Goal: Task Accomplishment & Management: Use online tool/utility

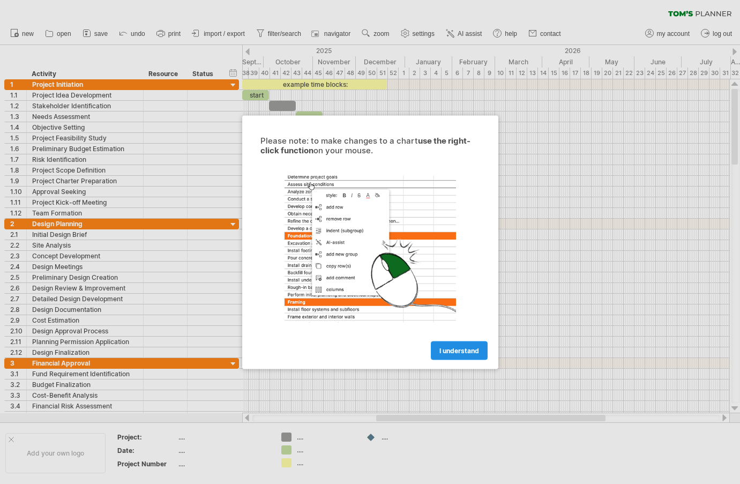
click at [474, 347] on span "I understand" at bounding box center [459, 350] width 40 height 8
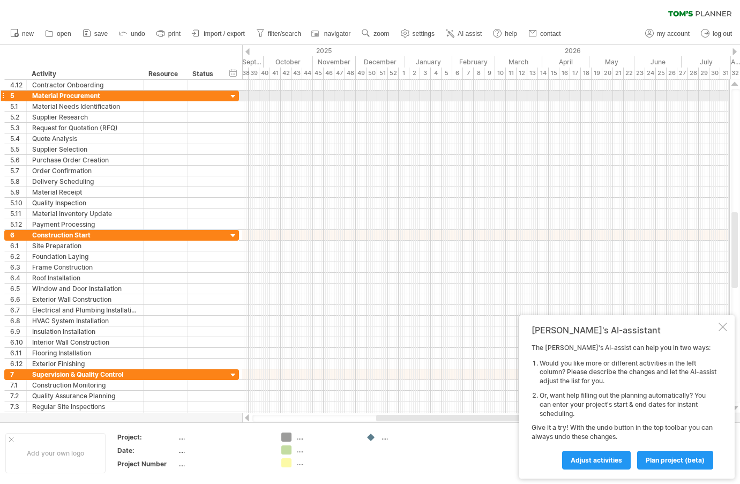
click at [234, 96] on div at bounding box center [233, 97] width 10 height 10
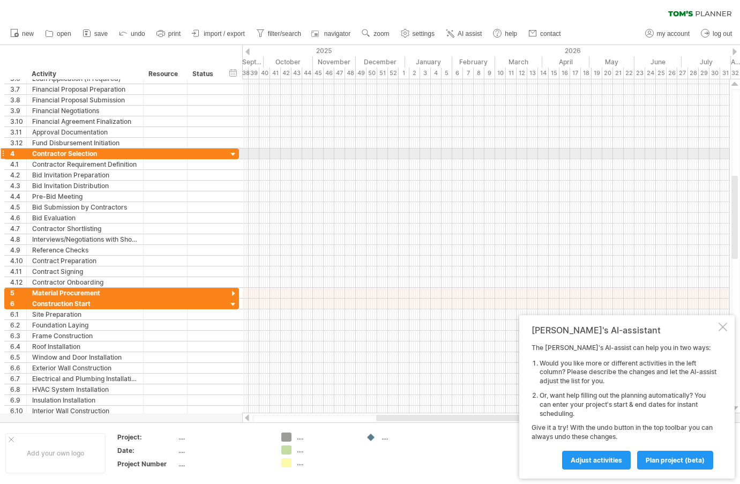
click at [233, 153] on div at bounding box center [233, 154] width 10 height 10
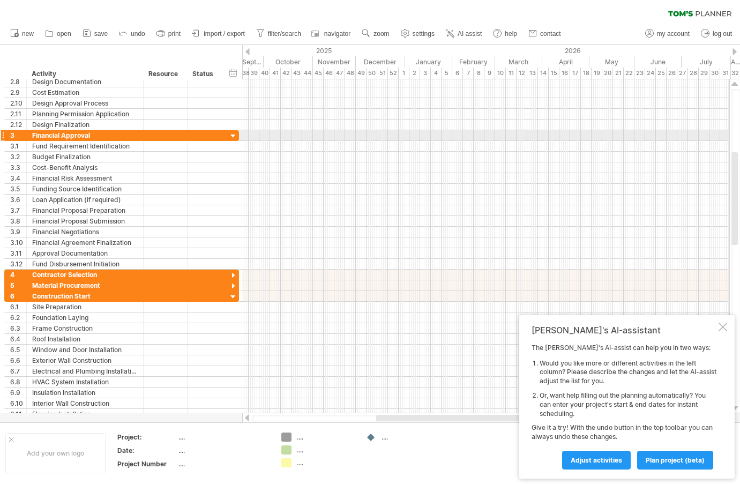
click at [234, 136] on div at bounding box center [233, 136] width 10 height 10
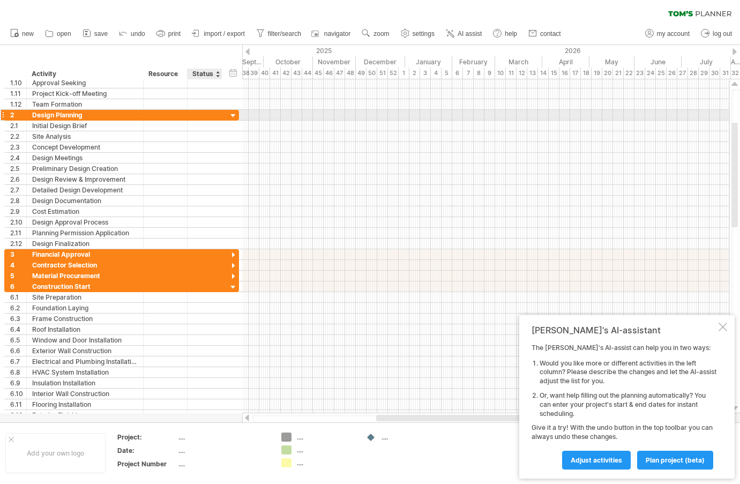
click at [234, 114] on div at bounding box center [233, 116] width 10 height 10
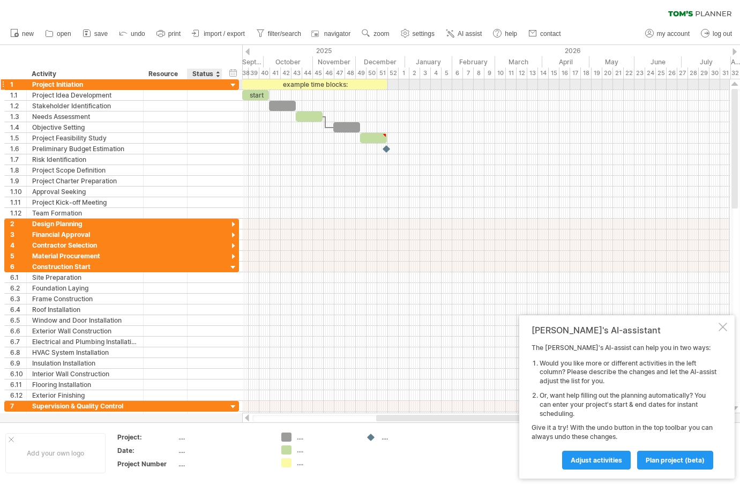
click at [233, 85] on div at bounding box center [233, 85] width 10 height 10
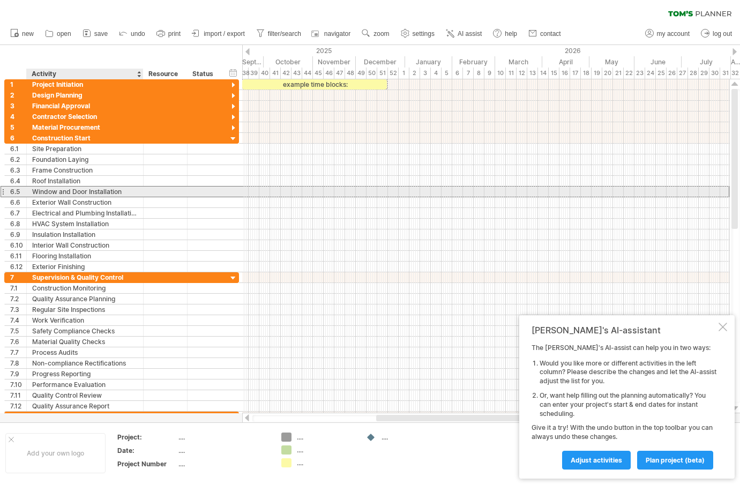
click at [69, 192] on div "Window and Door Installation" at bounding box center [85, 191] width 106 height 10
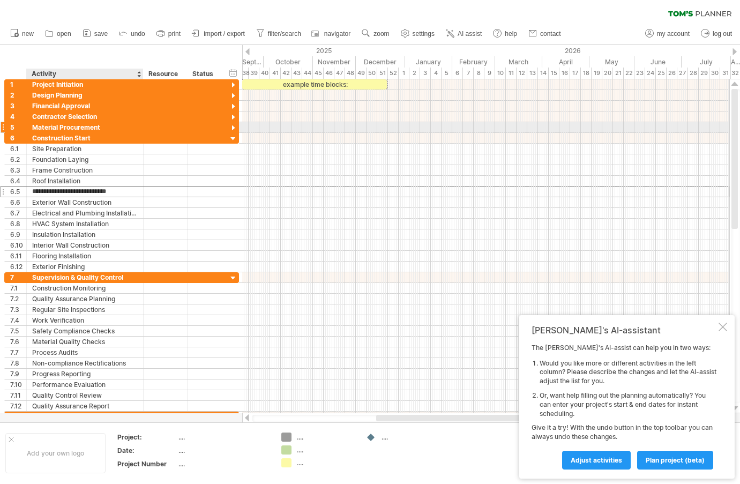
click at [69, 125] on div "Material Procurement" at bounding box center [85, 127] width 106 height 10
click at [234, 126] on div at bounding box center [233, 128] width 10 height 10
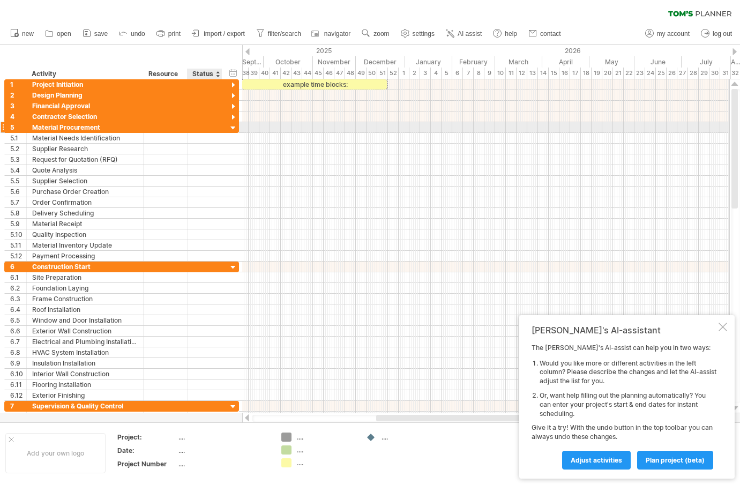
click at [234, 129] on div at bounding box center [233, 128] width 10 height 10
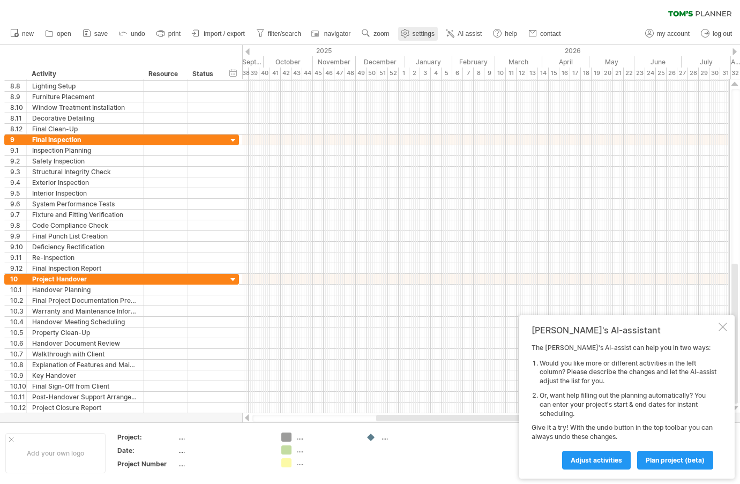
click at [423, 32] on span "settings" at bounding box center [424, 34] width 22 height 8
select select "*"
select select "**"
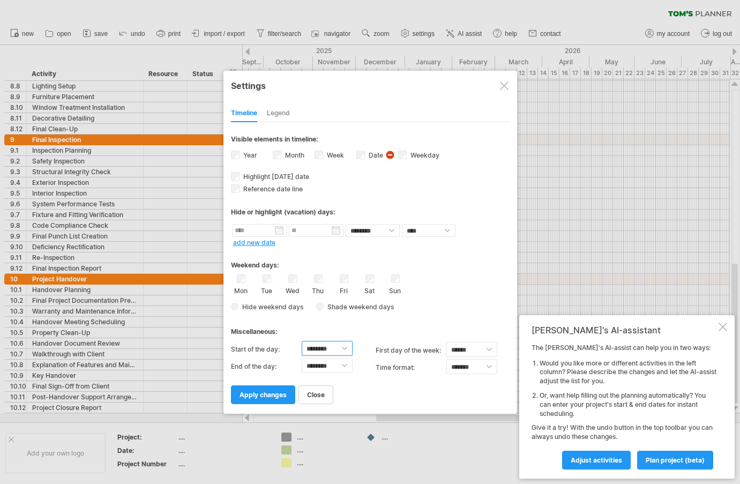
click at [344, 348] on select "******** ******** ******** ******** ******** ******** ******** ******** *******…" at bounding box center [327, 348] width 51 height 15
select select "*"
click at [302, 341] on select "******** ******** ******** ******** ******** ******** ******** ******** *******…" at bounding box center [327, 348] width 51 height 15
click at [345, 366] on select "******** ******** ******** ******** ******** ******** ******** ******** *******…" at bounding box center [327, 365] width 51 height 15
click at [302, 358] on select "******** ******** ******** ******** ******** ******** ******** ******** *******…" at bounding box center [327, 365] width 51 height 15
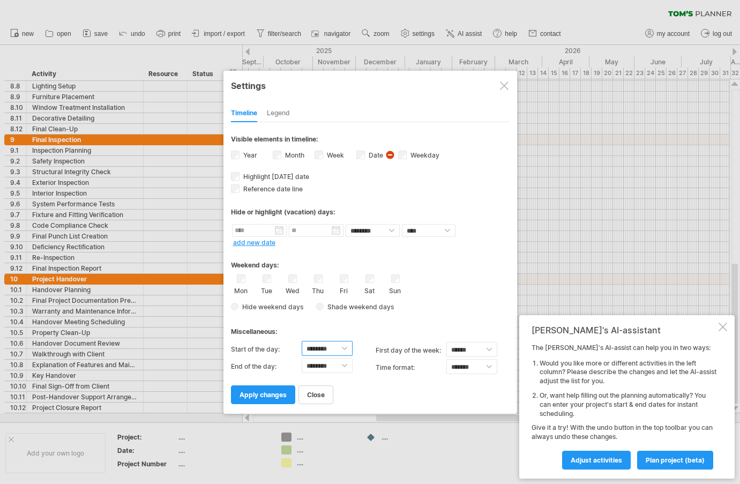
click at [323, 350] on select "******** ******** ******** ******** ******** ******** ******** ******** *******…" at bounding box center [327, 348] width 51 height 15
click at [345, 364] on select "******** ******** ******** ******** ******** ******** ******** ******** *******…" at bounding box center [327, 365] width 51 height 15
select select "**"
click at [302, 358] on select "******** ******** ******** ******** ******** ******** ******** ******** *******…" at bounding box center [327, 365] width 51 height 15
click at [276, 111] on div "Legend" at bounding box center [278, 113] width 23 height 17
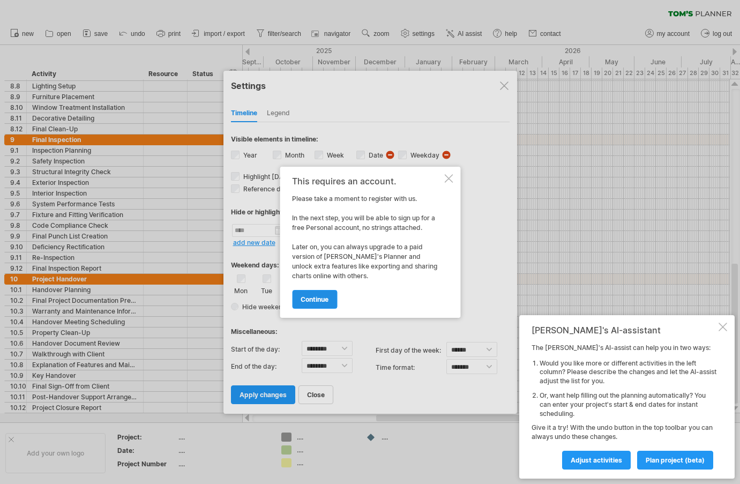
click at [308, 301] on span "continue" at bounding box center [315, 299] width 28 height 8
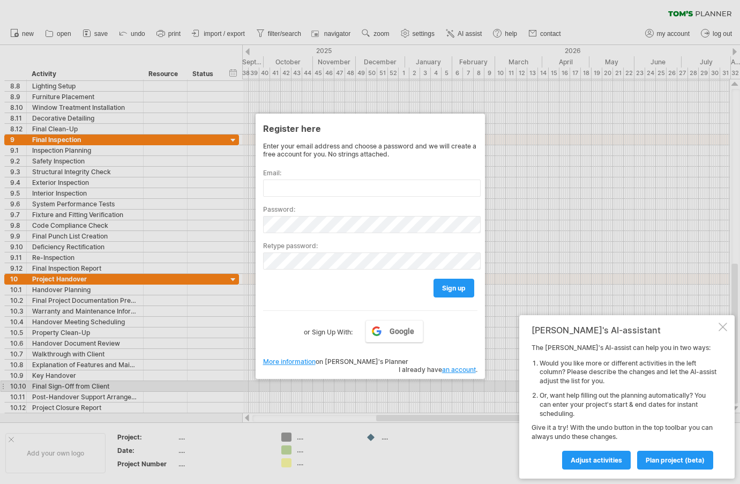
click at [406, 386] on div at bounding box center [370, 242] width 740 height 484
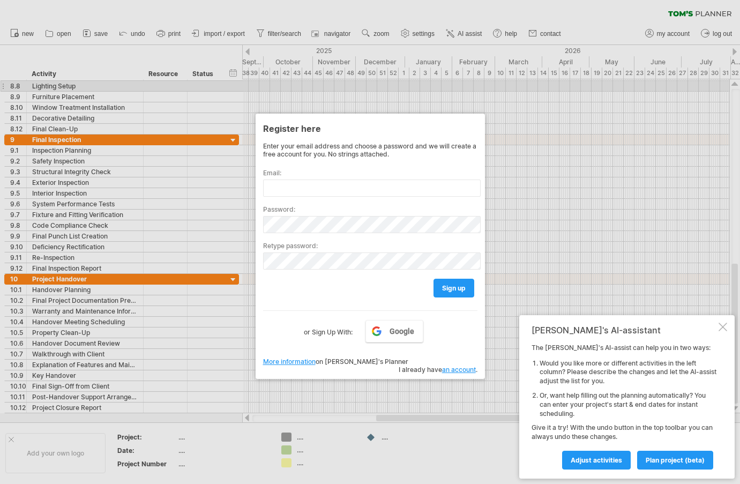
click at [252, 91] on div at bounding box center [370, 242] width 740 height 484
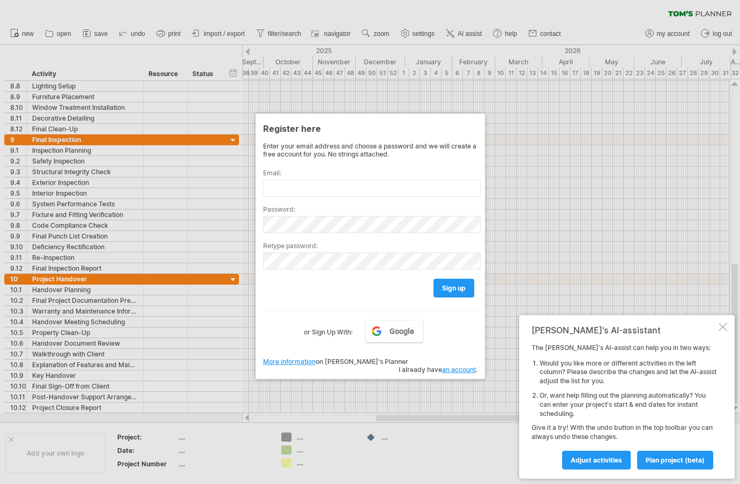
click at [663, 35] on div at bounding box center [370, 242] width 740 height 484
click at [452, 365] on link "an account" at bounding box center [459, 369] width 34 height 8
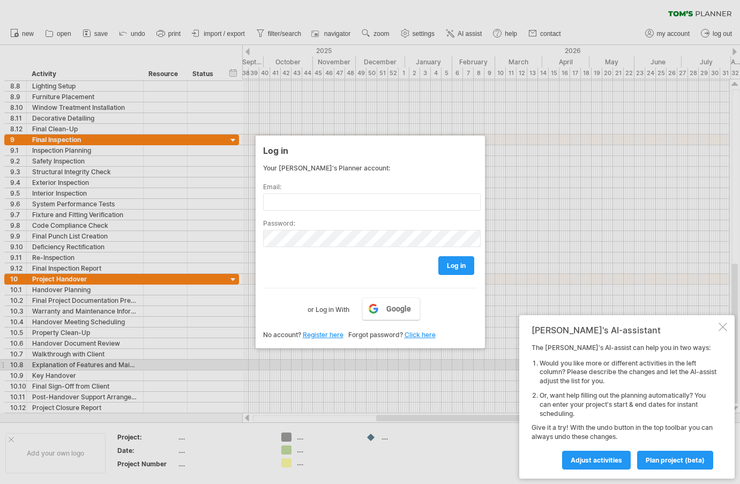
click at [666, 33] on div at bounding box center [370, 242] width 740 height 484
click at [393, 308] on span "Google" at bounding box center [398, 308] width 25 height 9
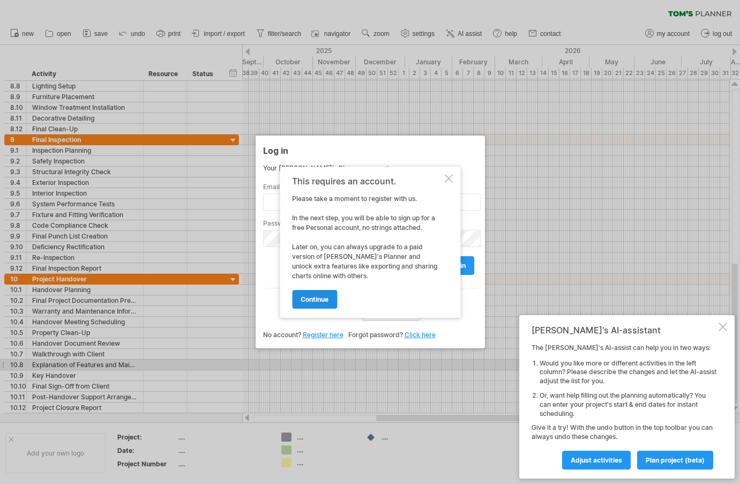
click at [316, 300] on span "continue" at bounding box center [315, 299] width 28 height 8
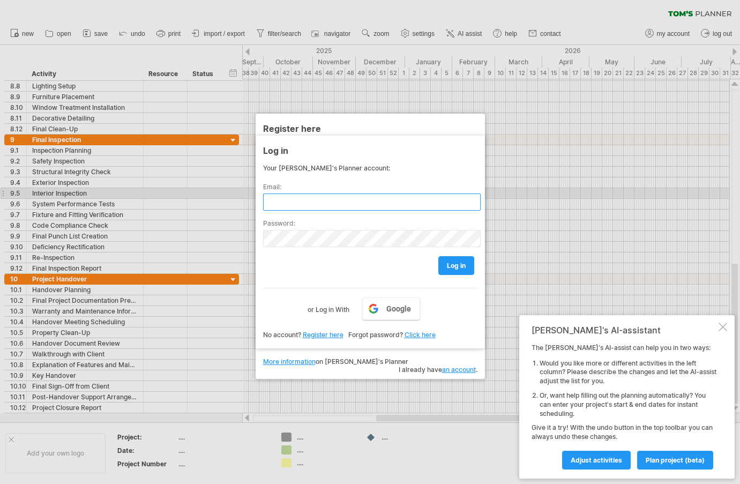
click at [296, 197] on input "text" at bounding box center [372, 201] width 218 height 17
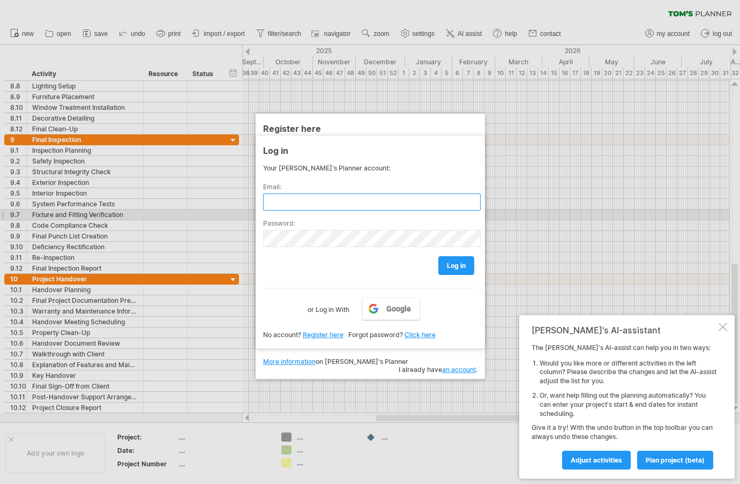
type input "**********"
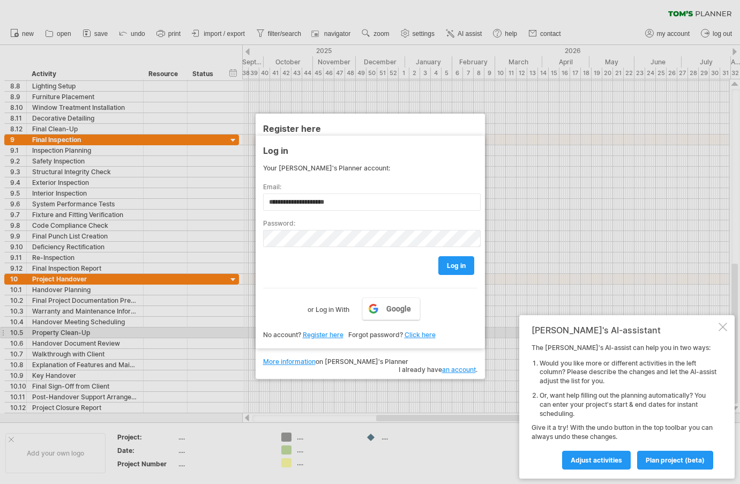
click at [316, 335] on link "Register here" at bounding box center [323, 335] width 41 height 8
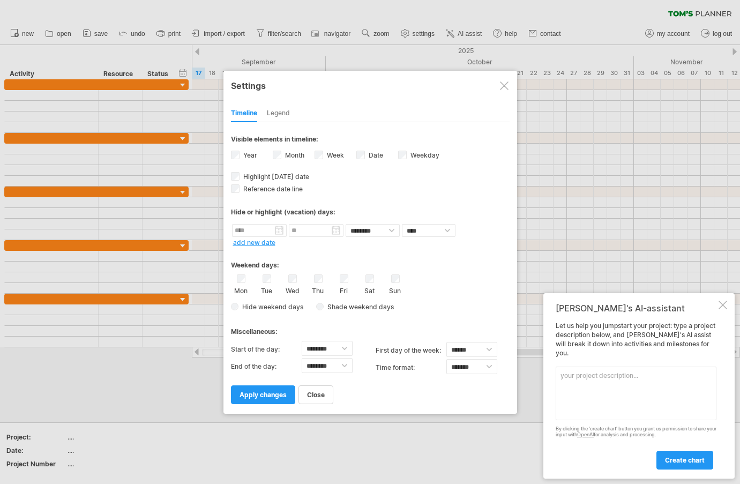
select select "*"
select select "**"
click at [557, 375] on textarea "bedroom 2 bath room" at bounding box center [636, 393] width 161 height 54
click at [634, 376] on textarea "4 bedroom 2 bath room" at bounding box center [636, 393] width 161 height 54
type textarea "4 bedroom 2 bath room / ensuite brick veneer home on a waffle pod slab with hig…"
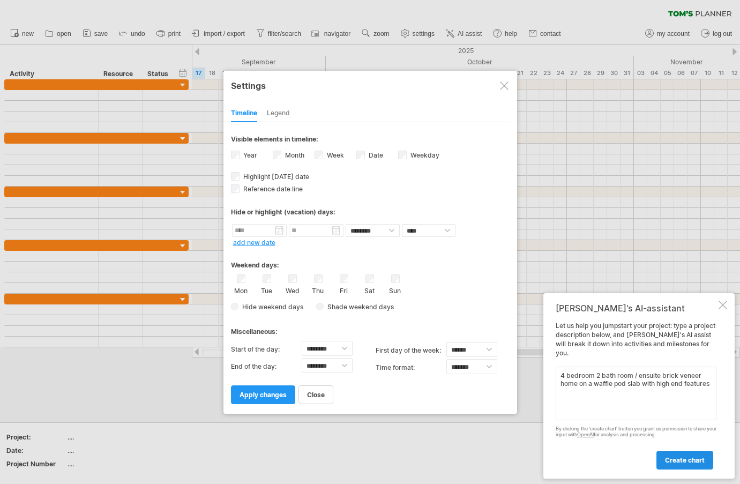
click at [688, 459] on span "create chart" at bounding box center [685, 460] width 40 height 8
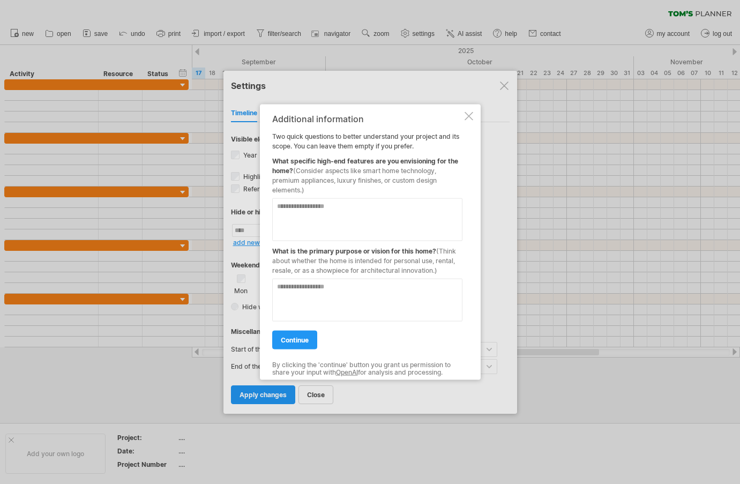
click at [283, 208] on textarea at bounding box center [367, 219] width 190 height 43
click at [283, 289] on textarea at bounding box center [367, 299] width 190 height 43
click at [390, 209] on textarea "**********" at bounding box center [367, 219] width 190 height 43
click at [419, 208] on textarea "**********" at bounding box center [367, 219] width 190 height 43
type textarea "**********"
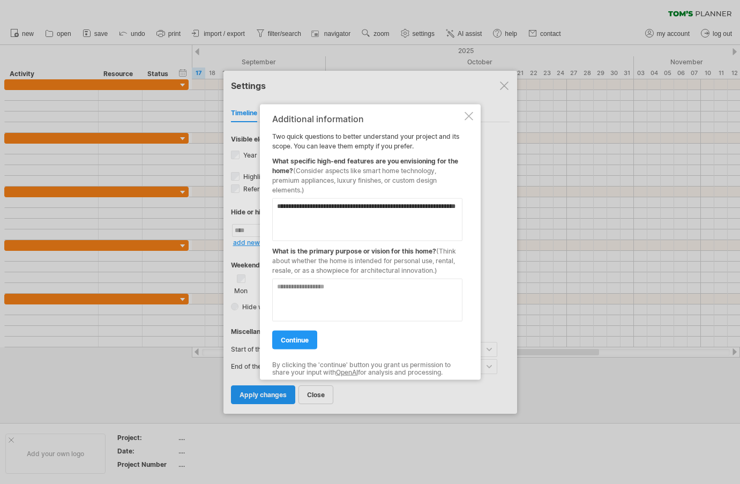
click at [284, 287] on textarea at bounding box center [367, 299] width 190 height 43
type textarea "**********"
click at [300, 336] on span "continue" at bounding box center [295, 339] width 28 height 8
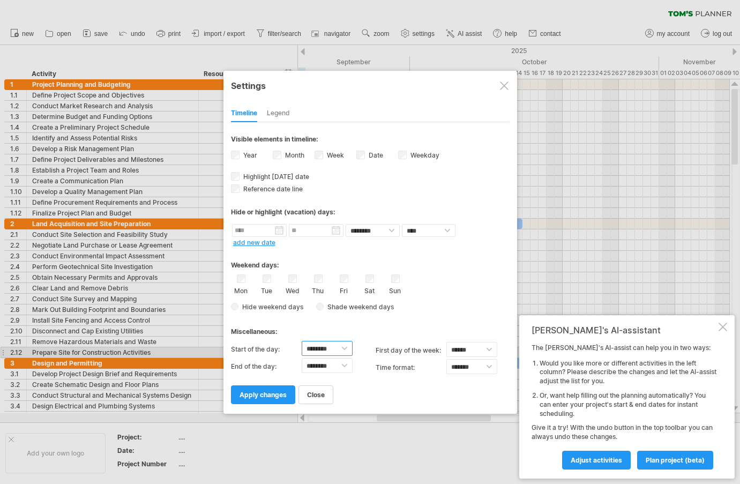
click at [346, 348] on select "******** ******** ******** ******** ******** ******** ******** ******** *******…" at bounding box center [327, 348] width 51 height 15
select select "*"
click at [302, 341] on select "******** ******** ******** ******** ******** ******** ******** ******** *******…" at bounding box center [327, 348] width 51 height 15
click at [489, 367] on select "******* *******" at bounding box center [471, 366] width 51 height 15
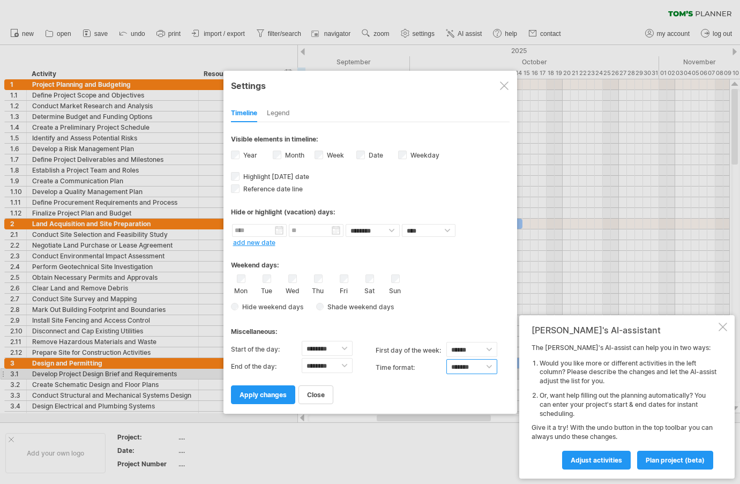
select select "******"
click at [446, 359] on select "******* *******" at bounding box center [471, 366] width 51 height 15
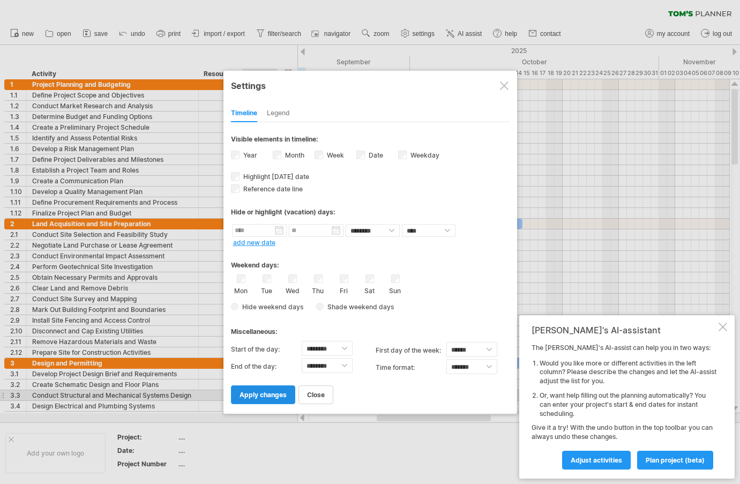
click at [265, 396] on span "apply changes" at bounding box center [262, 395] width 47 height 8
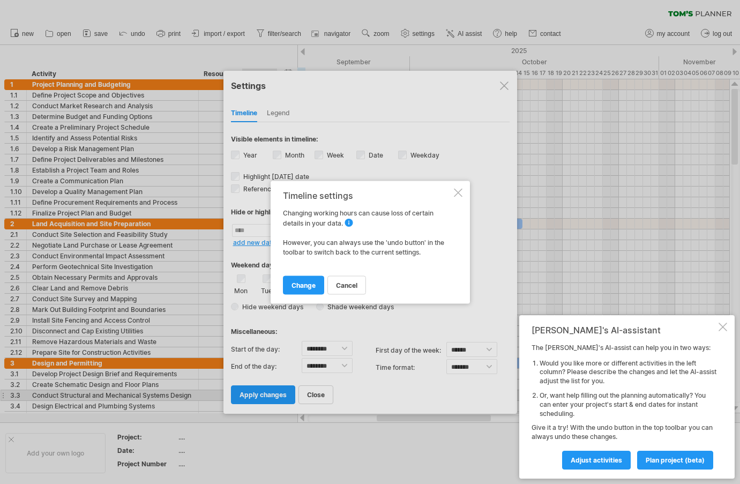
click at [347, 222] on span "change working hours An example of loss of detail in your data when changing th…" at bounding box center [349, 223] width 11 height 10
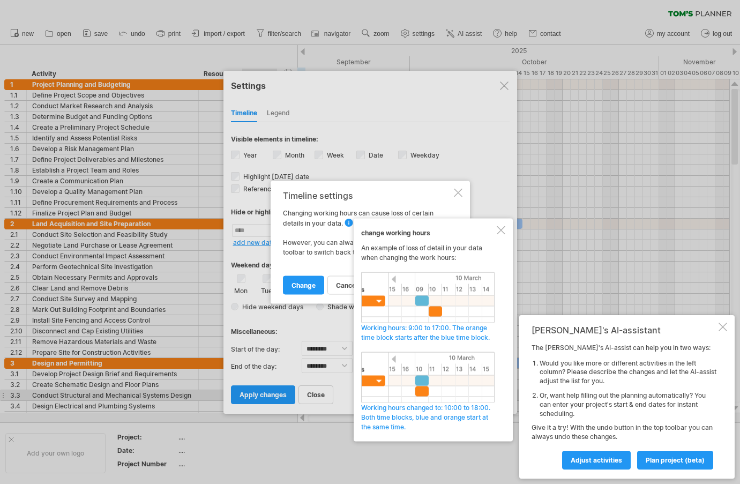
click at [499, 232] on div at bounding box center [501, 230] width 9 height 9
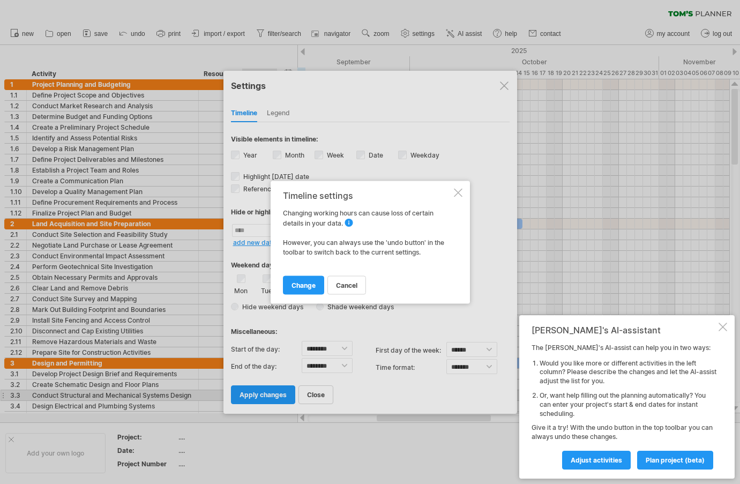
click at [348, 285] on span "cancel" at bounding box center [346, 285] width 21 height 8
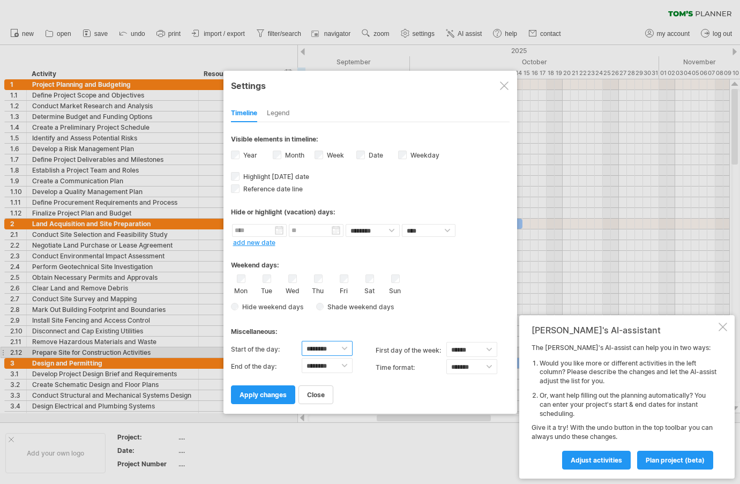
click at [345, 348] on select "******** ******** ******** ******** ******** ******** ******** ******** *******…" at bounding box center [327, 348] width 51 height 15
select select "*"
click at [302, 341] on select "******** ******** ******** ******** ******** ******** ******** ******** *******…" at bounding box center [327, 348] width 51 height 15
click at [252, 394] on span "apply changes" at bounding box center [262, 395] width 47 height 8
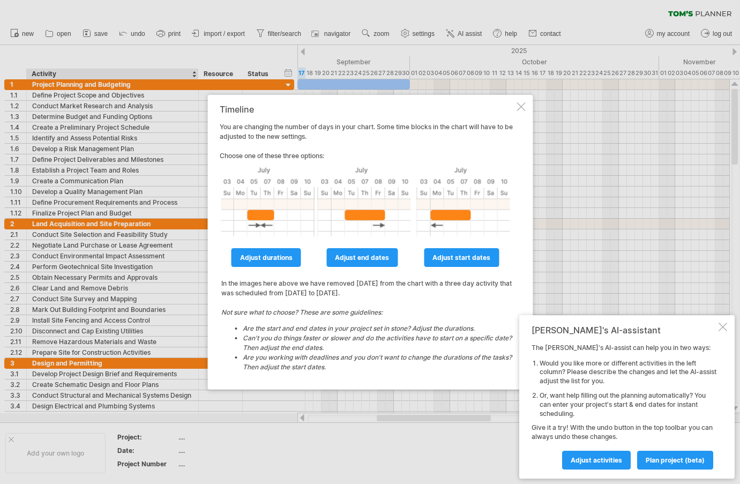
click at [184, 450] on div at bounding box center [370, 242] width 740 height 484
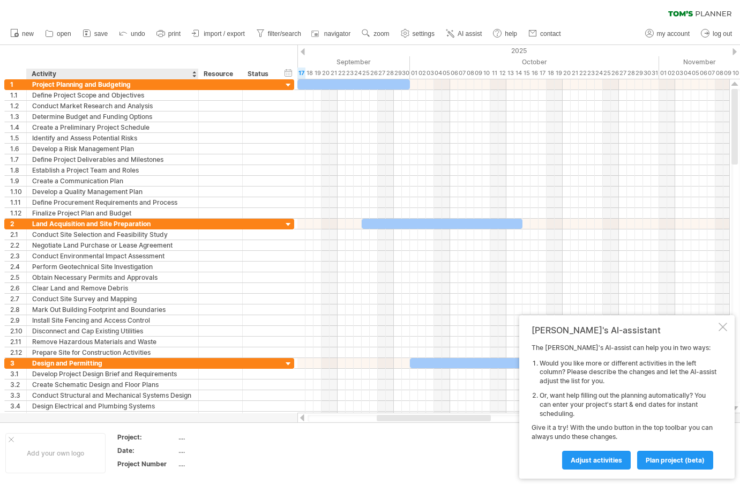
click at [180, 451] on div "...." at bounding box center [223, 450] width 90 height 9
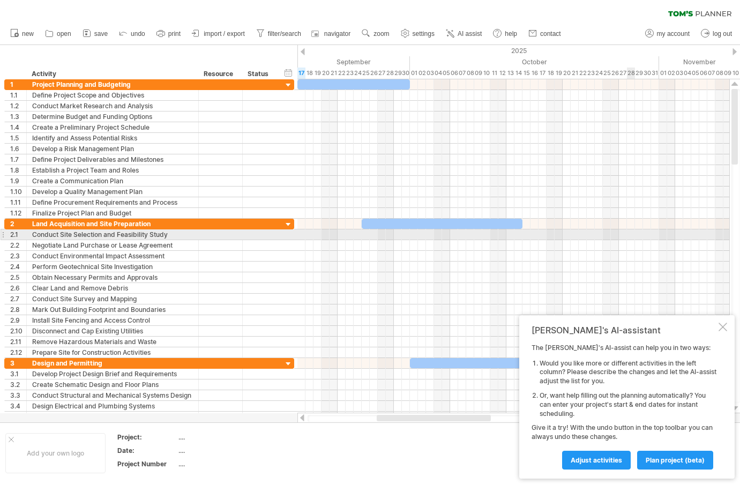
drag, startPoint x: 626, startPoint y: 331, endPoint x: 632, endPoint y: 234, distance: 96.6
click at [632, 234] on div "Trying to reach [DOMAIN_NAME] Connected again... 0% clear filter new 1" at bounding box center [370, 242] width 740 height 484
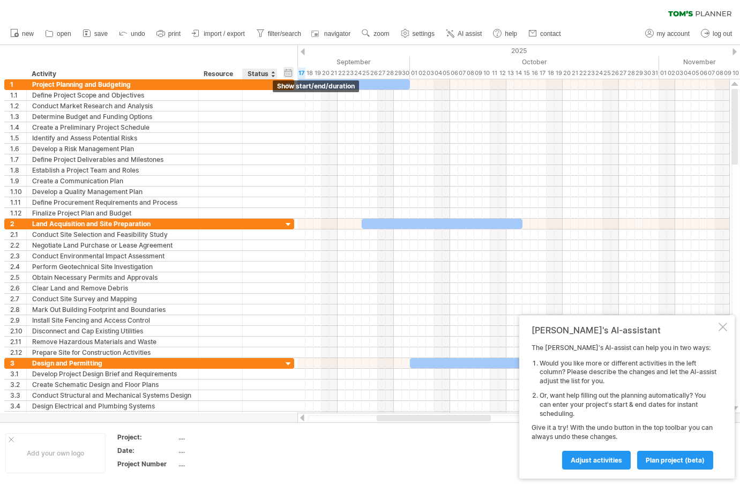
click at [287, 72] on div "hide start/end/duration show start/end/duration" at bounding box center [288, 72] width 10 height 11
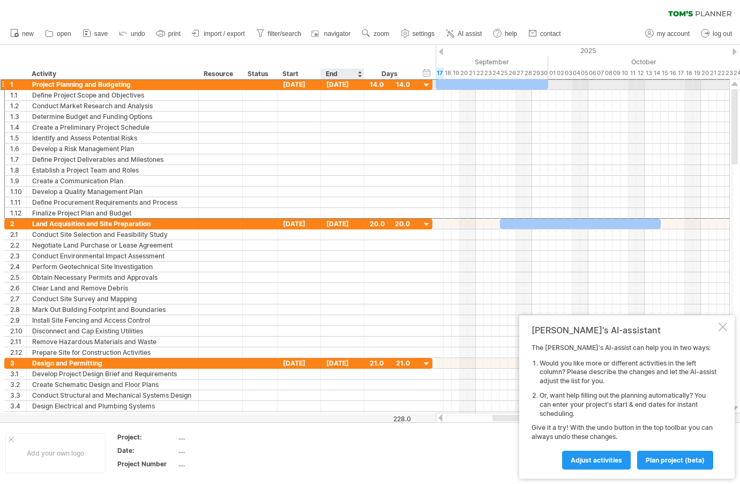
click at [345, 84] on div "[DATE]" at bounding box center [342, 84] width 43 height 10
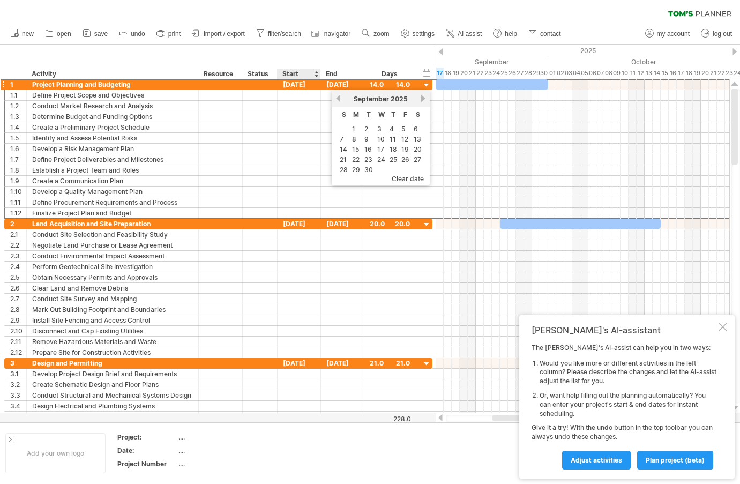
click at [286, 50] on div "hide start/end/duration show start/end/duration ******** Activity ******** Reso…" at bounding box center [218, 62] width 436 height 34
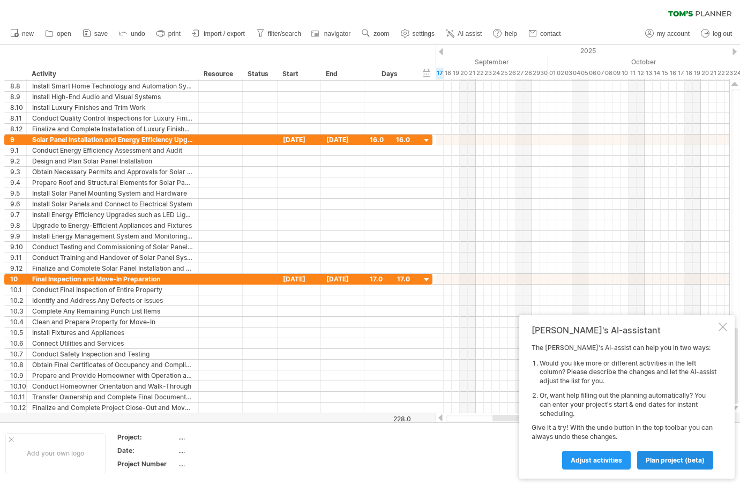
click at [671, 455] on link "plan project (beta)" at bounding box center [675, 460] width 76 height 19
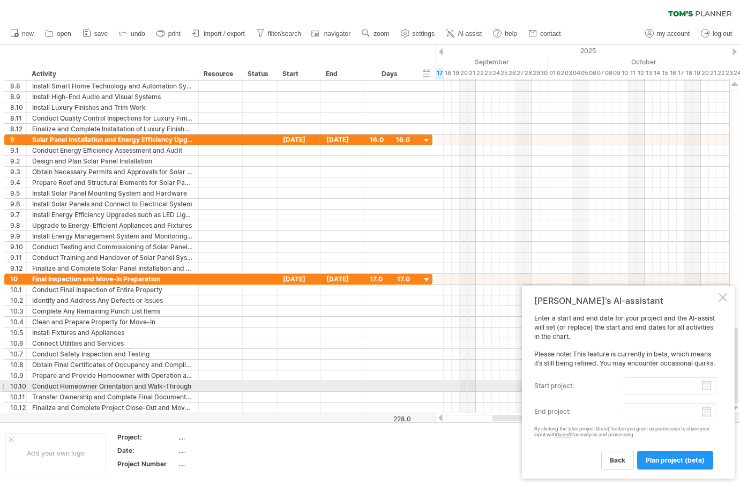
click at [649, 387] on input "start project:" at bounding box center [670, 385] width 93 height 17
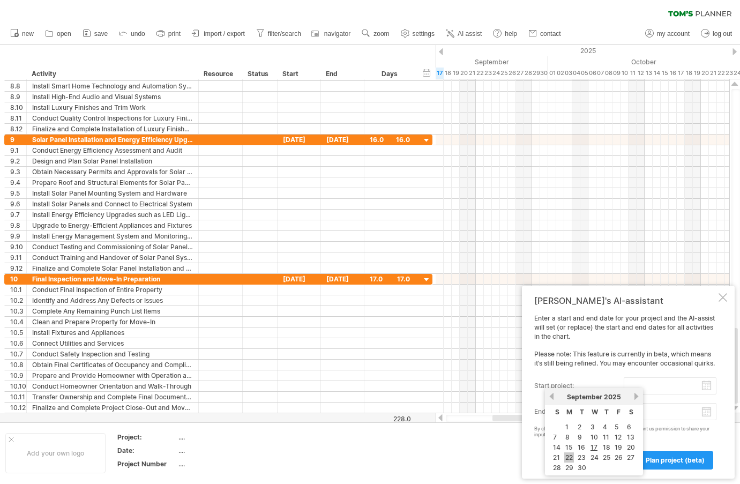
click at [568, 456] on link "22" at bounding box center [569, 457] width 10 height 10
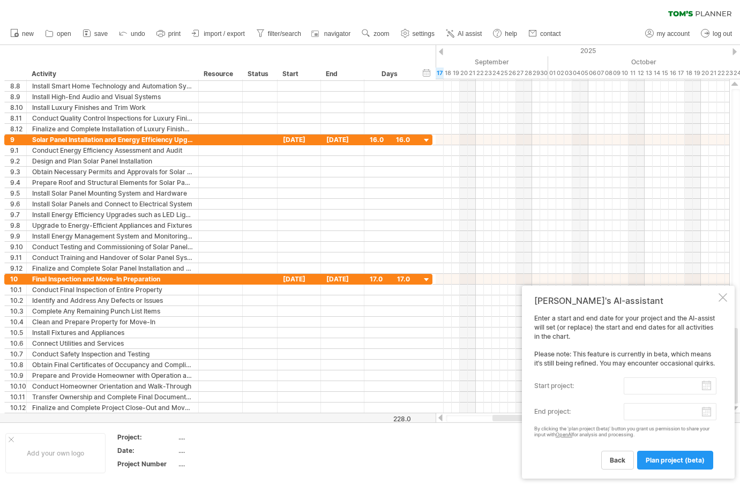
type input "********"
click at [706, 414] on body "progress(100%) Trying to reach [DOMAIN_NAME] Connected again... 0% clear filter…" at bounding box center [370, 243] width 740 height 486
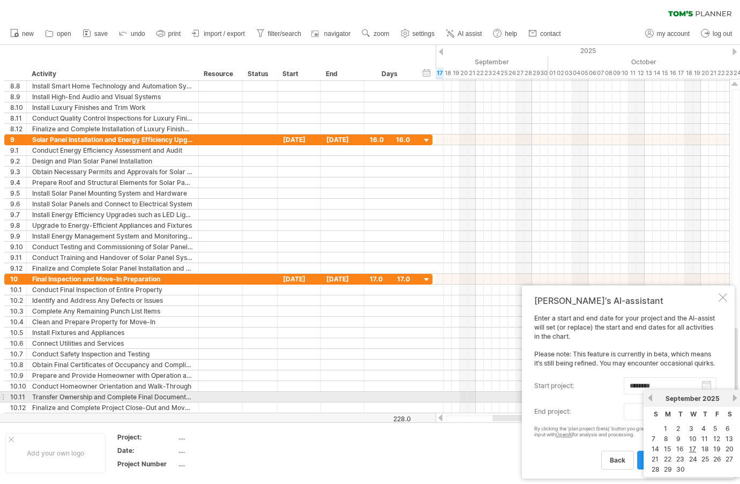
click at [734, 398] on link "next" at bounding box center [735, 398] width 8 height 8
click at [735, 396] on link "next" at bounding box center [735, 398] width 8 height 8
click at [735, 395] on link "next" at bounding box center [735, 398] width 8 height 8
click at [734, 395] on link "next" at bounding box center [735, 398] width 8 height 8
click at [735, 398] on link "next" at bounding box center [735, 398] width 8 height 8
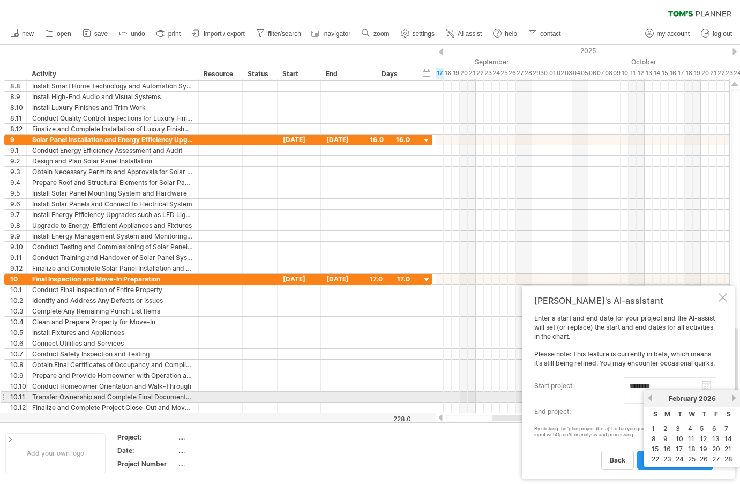
click at [734, 396] on link "next" at bounding box center [734, 398] width 8 height 8
click at [733, 399] on link "next" at bounding box center [735, 398] width 8 height 8
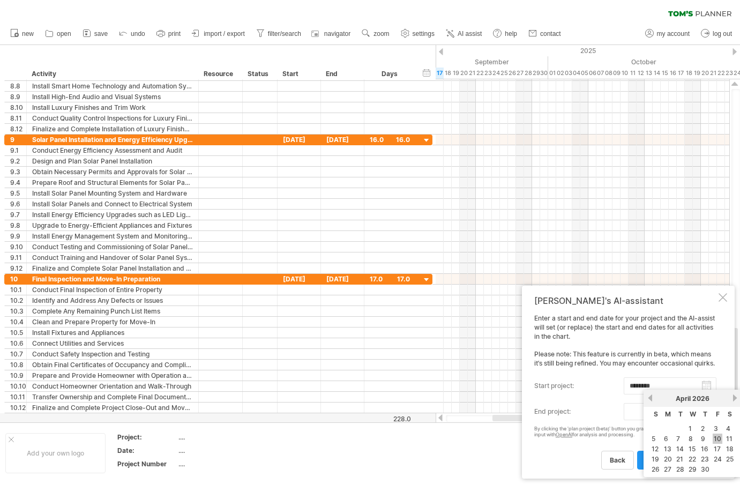
click at [716, 438] on link "10" at bounding box center [718, 438] width 10 height 10
type input "********"
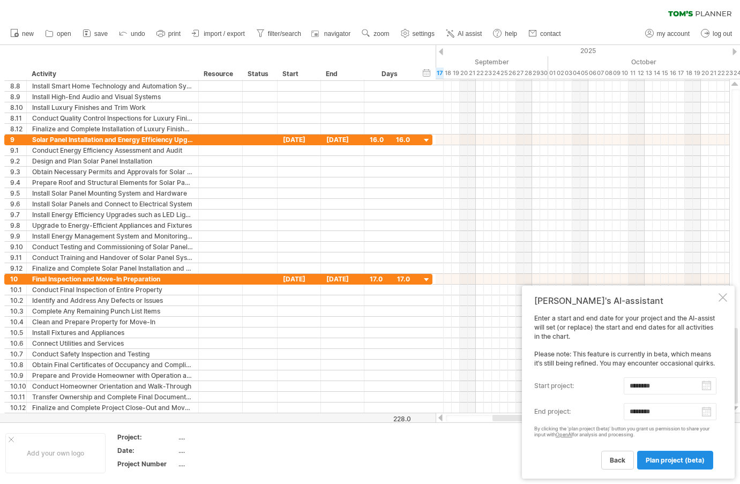
click at [675, 458] on span "plan project (beta)" at bounding box center [675, 460] width 59 height 8
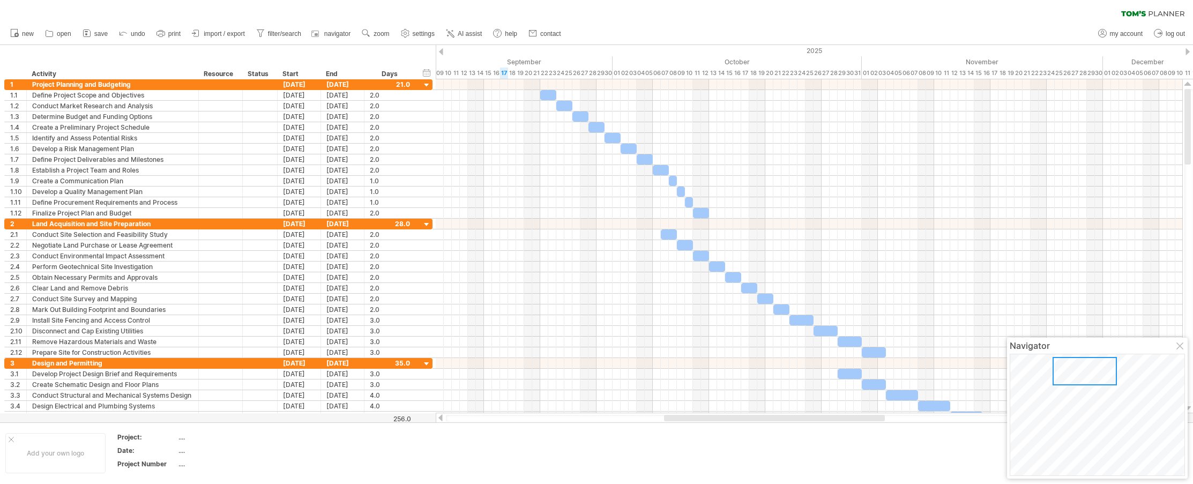
drag, startPoint x: 711, startPoint y: 417, endPoint x: 853, endPoint y: 423, distance: 142.1
click at [739, 423] on div "Trying to reach [DOMAIN_NAME] Connected again... 0% clear filter new 1" at bounding box center [596, 242] width 1193 height 484
click at [426, 84] on div at bounding box center [427, 85] width 10 height 10
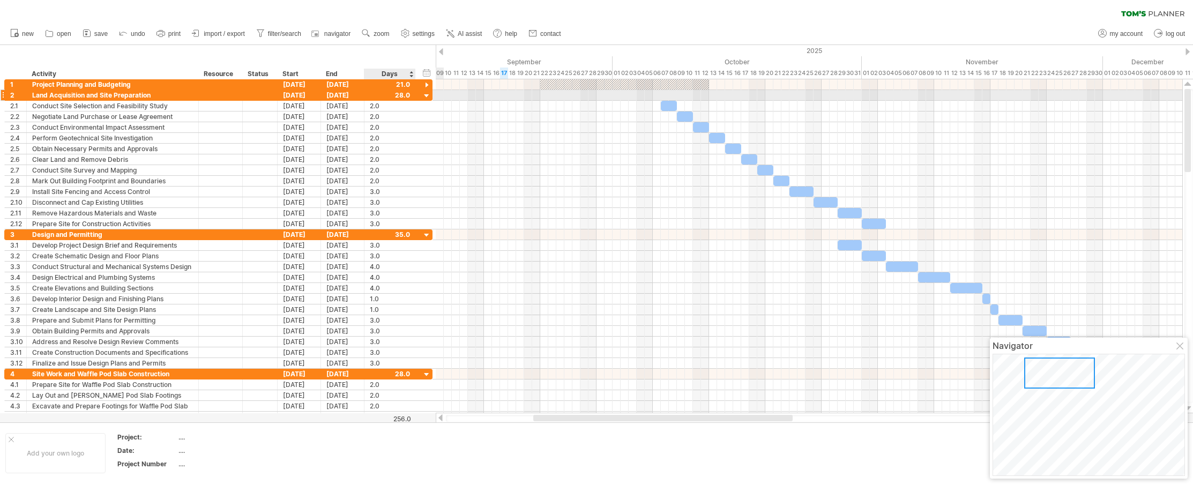
click at [426, 95] on div at bounding box center [427, 96] width 10 height 10
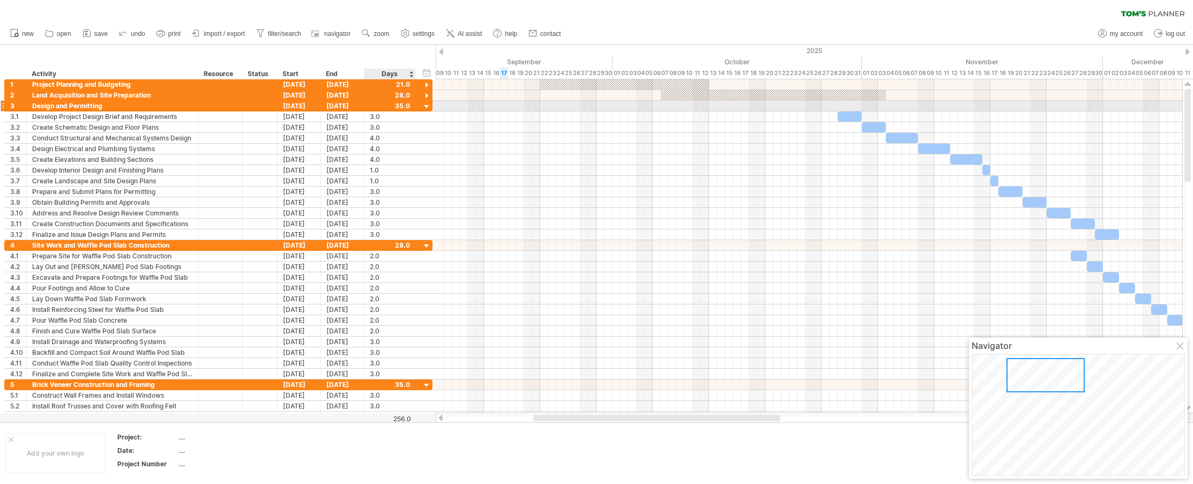
click at [427, 106] on div at bounding box center [427, 107] width 10 height 10
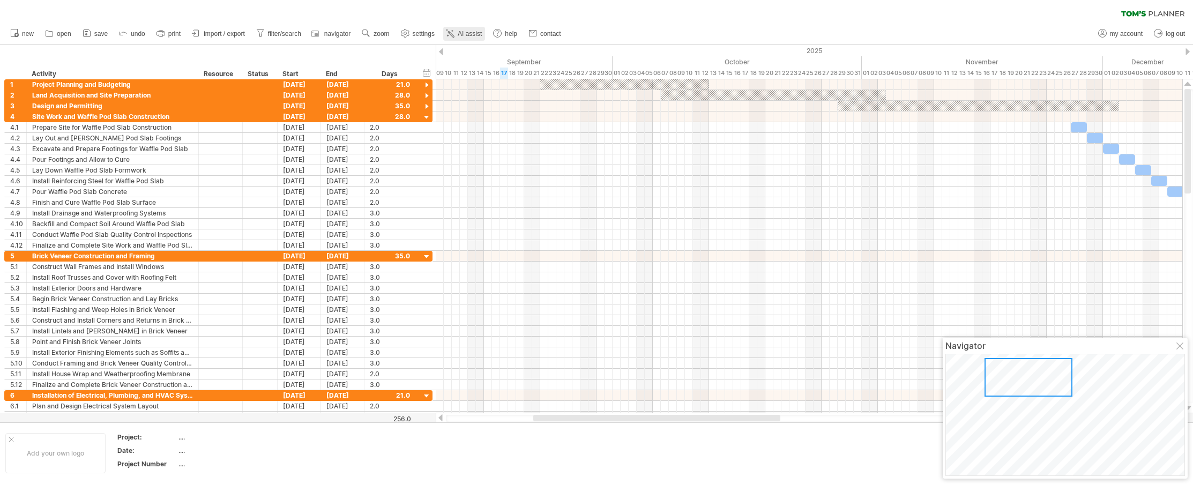
click at [468, 32] on span "AI assist" at bounding box center [470, 34] width 24 height 8
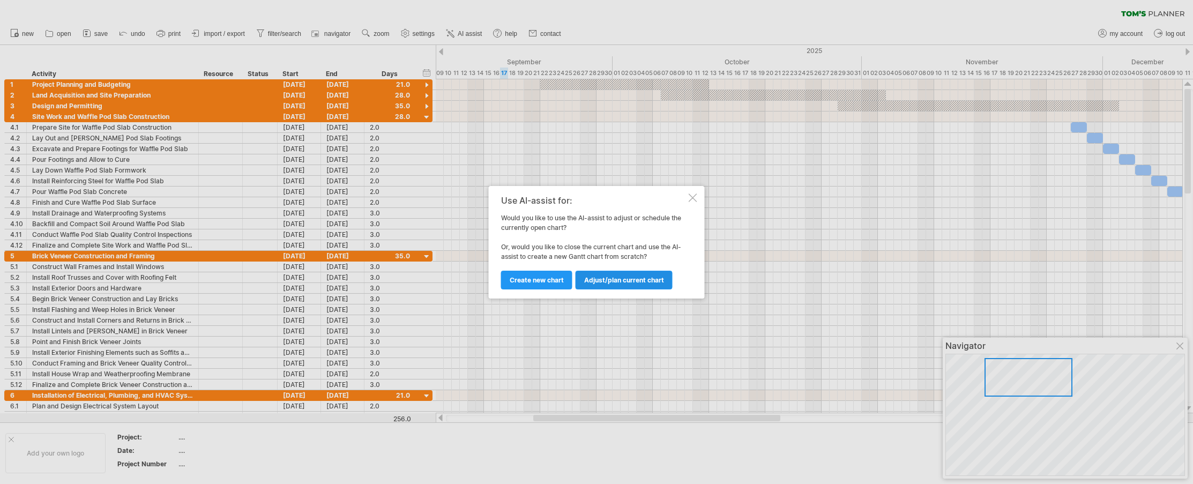
click at [624, 276] on span "Adjust/plan current chart" at bounding box center [624, 280] width 80 height 8
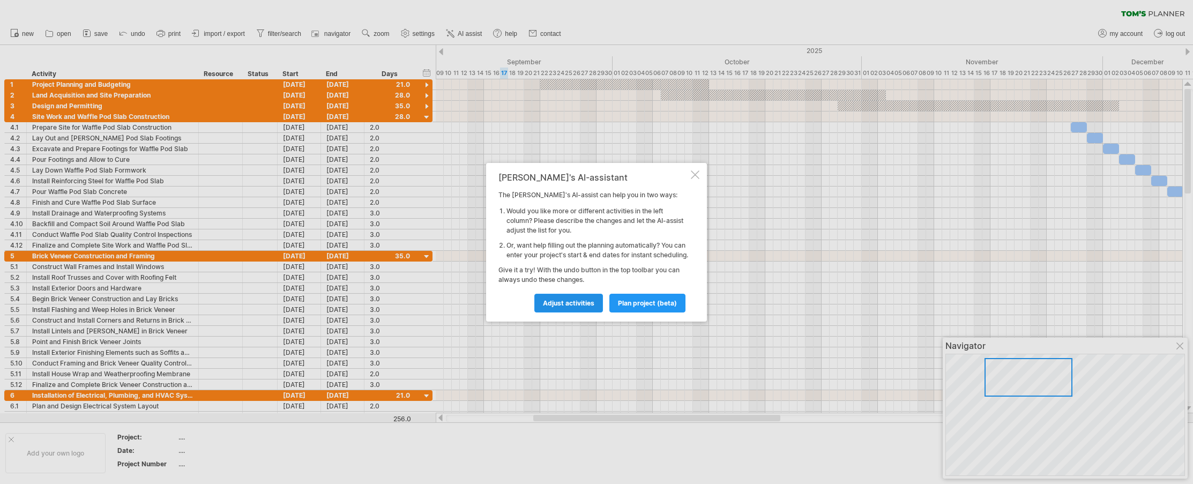
click at [572, 307] on span "Adjust activities" at bounding box center [568, 303] width 51 height 8
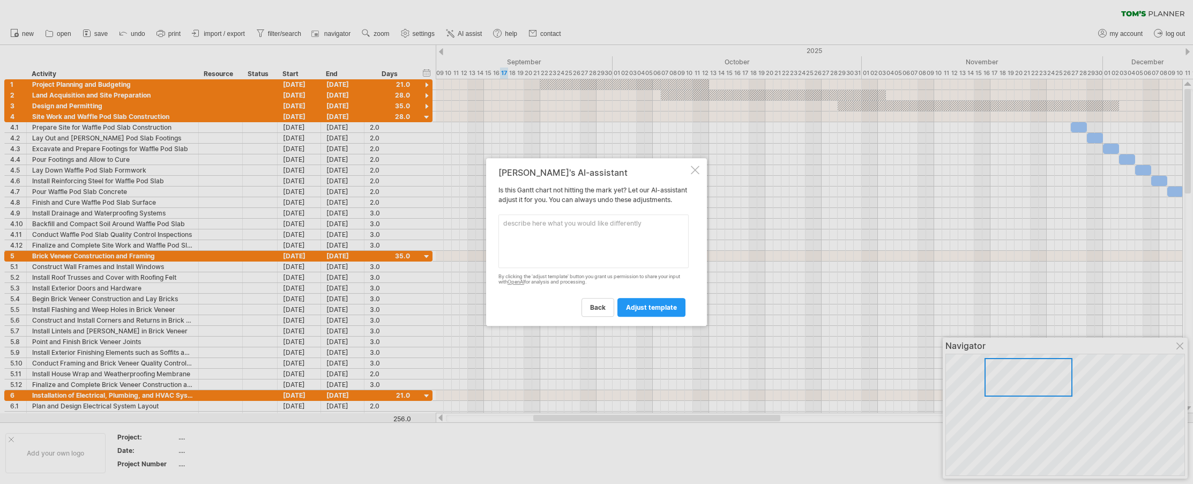
click at [523, 229] on textarea at bounding box center [593, 241] width 190 height 54
type textarea "start the build from client meeting on site. simplify and link necessary taskes…"
click at [661, 309] on span "adjust template" at bounding box center [651, 307] width 51 height 8
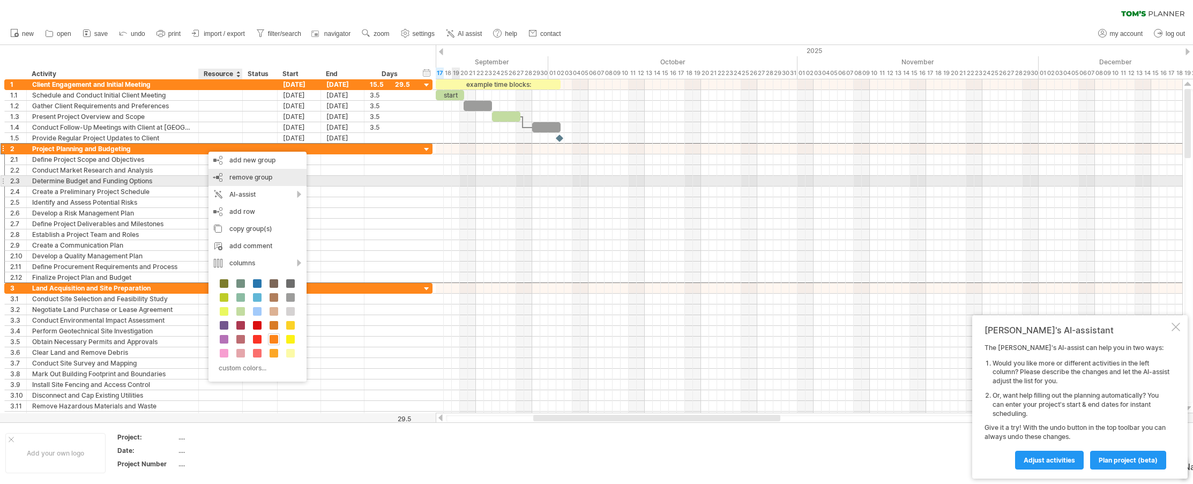
click at [243, 176] on span "remove group" at bounding box center [250, 177] width 43 height 8
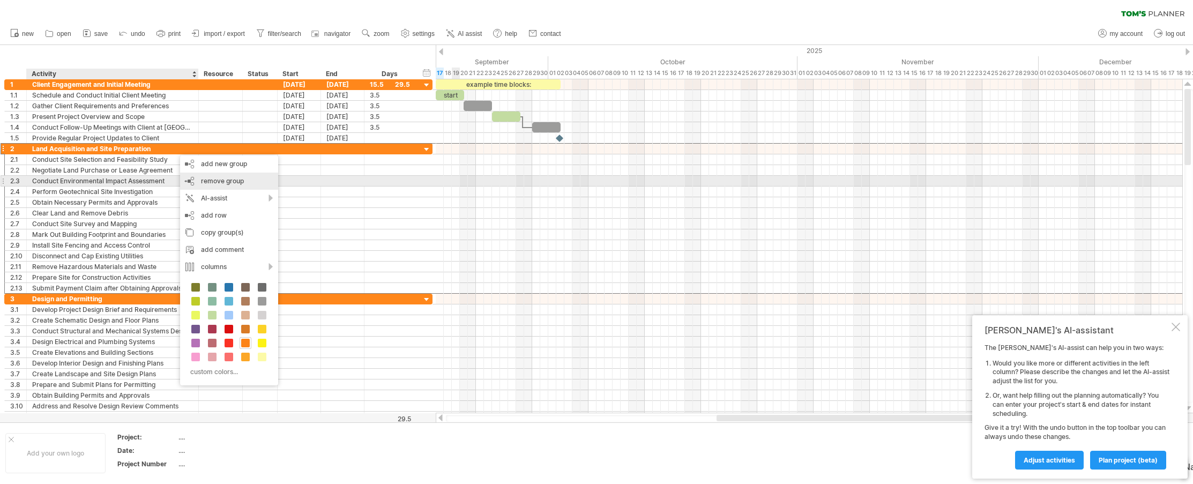
click at [214, 179] on span "remove group" at bounding box center [222, 181] width 43 height 8
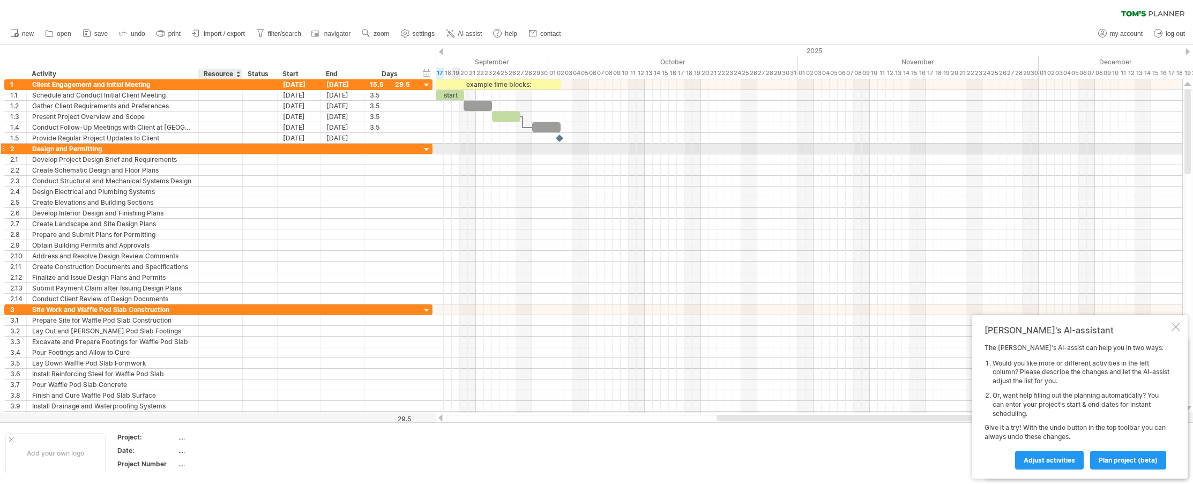
click at [212, 149] on div at bounding box center [220, 149] width 33 height 10
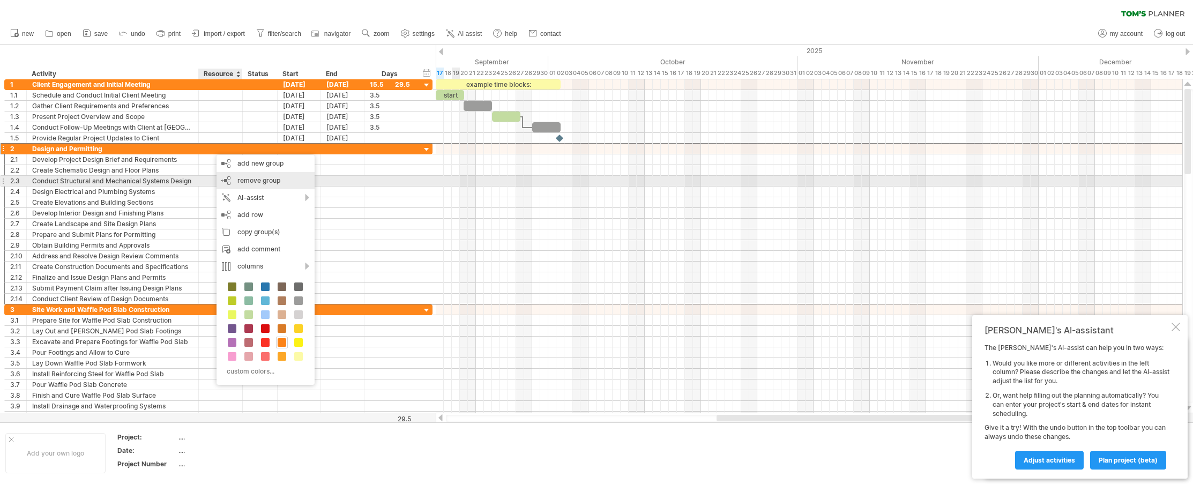
click at [257, 180] on span "remove group" at bounding box center [258, 180] width 43 height 8
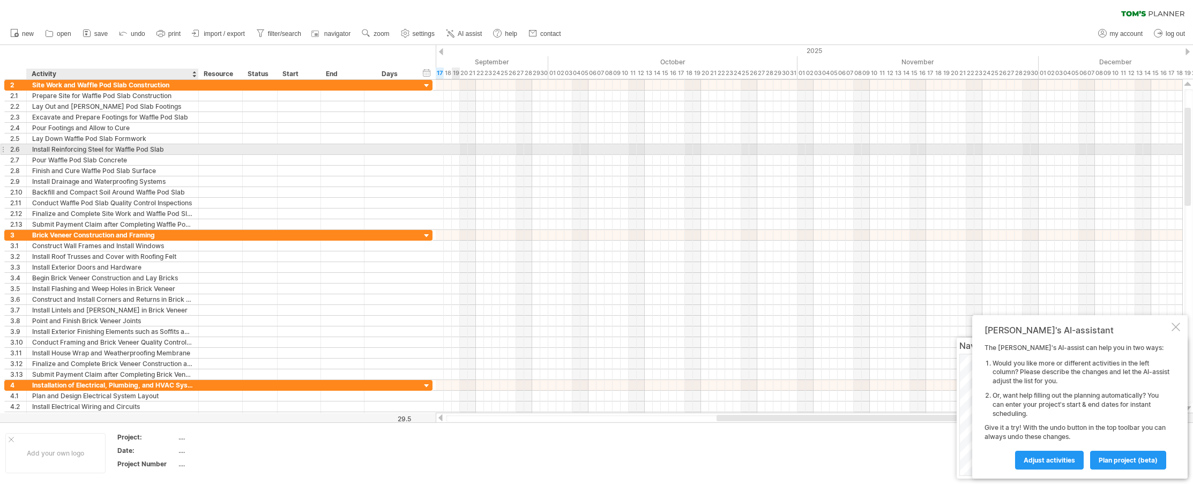
click at [115, 151] on div "Install Reinforcing Steel for Waffle Pod Slab" at bounding box center [112, 149] width 161 height 10
click at [4, 148] on div at bounding box center [3, 149] width 4 height 11
click at [3, 150] on div at bounding box center [3, 149] width 4 height 11
drag, startPoint x: 753, startPoint y: 417, endPoint x: 418, endPoint y: 469, distance: 338.9
click at [418, 469] on div "Trying to reach [DOMAIN_NAME] Connected again... 0% clear filter new 1" at bounding box center [596, 242] width 1193 height 484
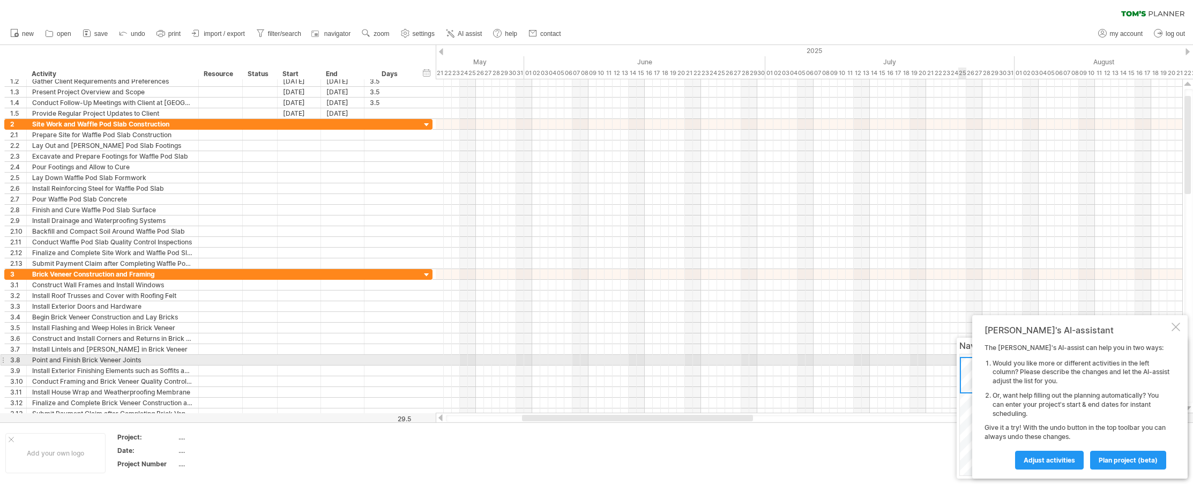
drag, startPoint x: 1116, startPoint y: 332, endPoint x: 1042, endPoint y: 351, distance: 76.9
click at [739, 352] on div "[PERSON_NAME]'s AI-assistant The [PERSON_NAME]'s AI-assist can help you in two …" at bounding box center [1079, 396] width 215 height 163
click at [739, 457] on span "Adjust activities" at bounding box center [1048, 460] width 51 height 8
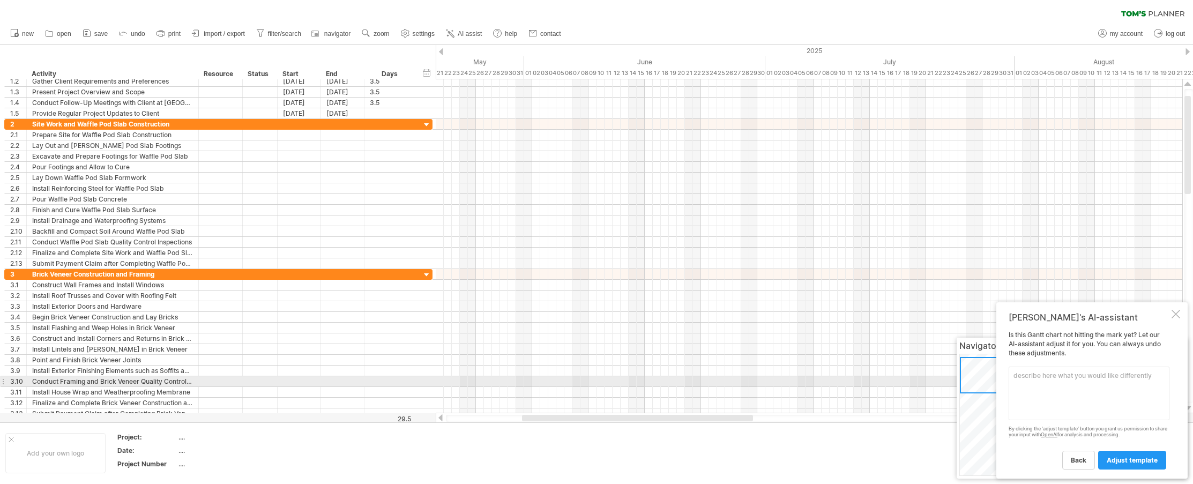
click at [739, 379] on textarea at bounding box center [1088, 393] width 161 height 54
click at [739, 384] on textarea "this plan is to be for a site supervisor in regional [GEOGRAPHIC_DATA] kepping …" at bounding box center [1088, 393] width 161 height 54
click at [739, 381] on textarea "this plan is to be for a site supervisor in regional [GEOGRAPHIC_DATA] keepping…" at bounding box center [1088, 393] width 161 height 54
click at [739, 385] on textarea "this plan is to be for a site supervisor in regional [GEOGRAPHIC_DATA] keepping…" at bounding box center [1088, 393] width 161 height 54
click at [739, 383] on textarea "this plan is to be for a site supervisor in regional [GEOGRAPHIC_DATA] keeping …" at bounding box center [1088, 393] width 161 height 54
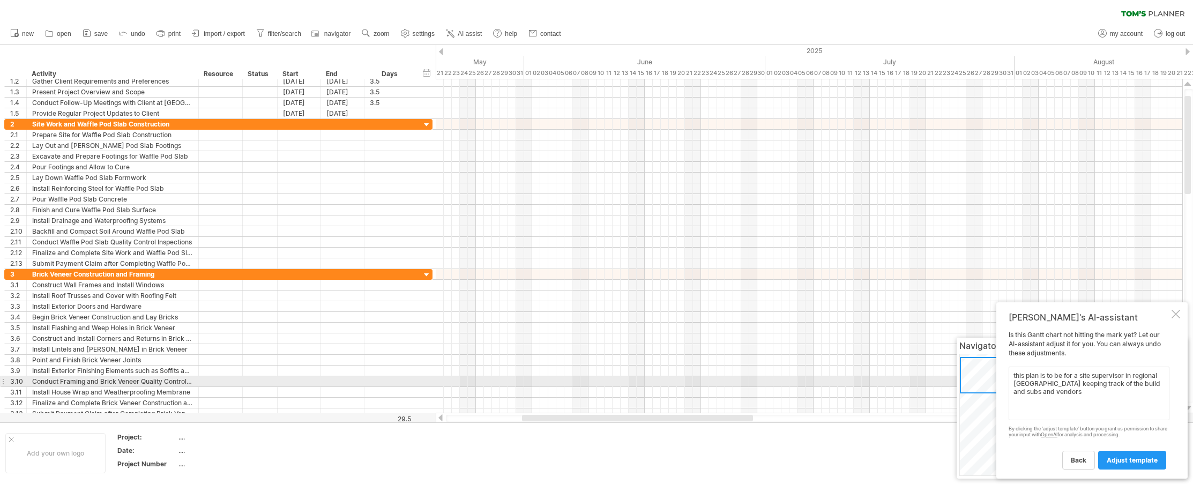
click at [739, 384] on textarea "this plan is to be for a site supervisor in regional [GEOGRAPHIC_DATA] keeping …" at bounding box center [1088, 393] width 161 height 54
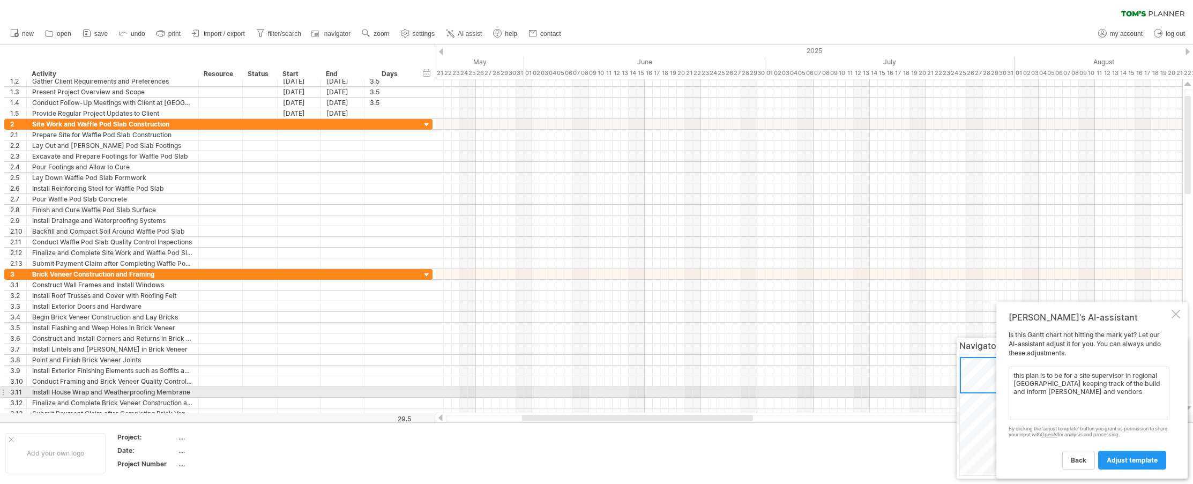
click at [739, 393] on textarea "this plan is to be for a site supervisor in regional [GEOGRAPHIC_DATA] keeping …" at bounding box center [1088, 393] width 161 height 54
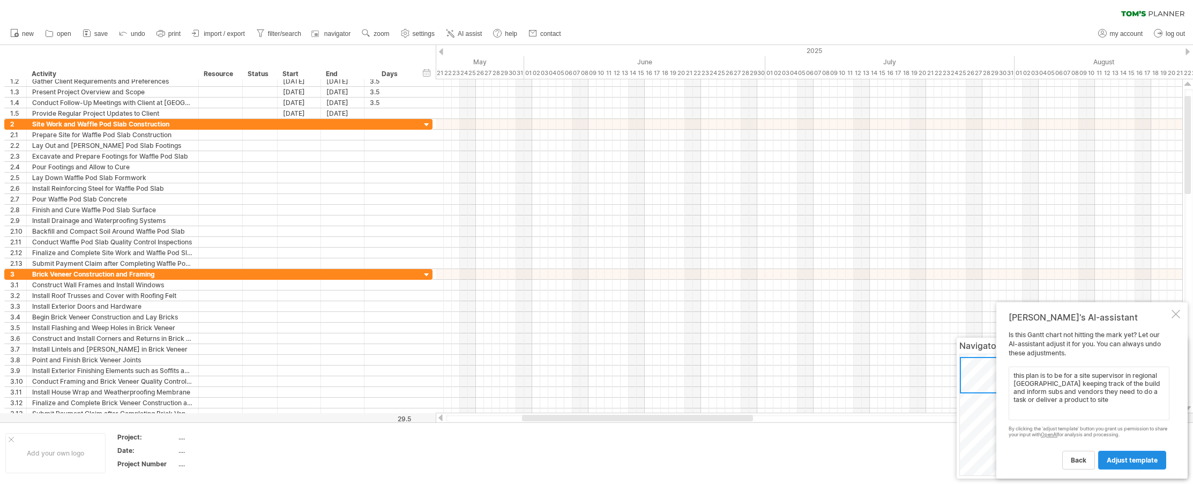
type textarea "this plan is to be for a site supervisor in regional [GEOGRAPHIC_DATA] keeping …"
click at [739, 459] on span "adjust template" at bounding box center [1131, 460] width 51 height 8
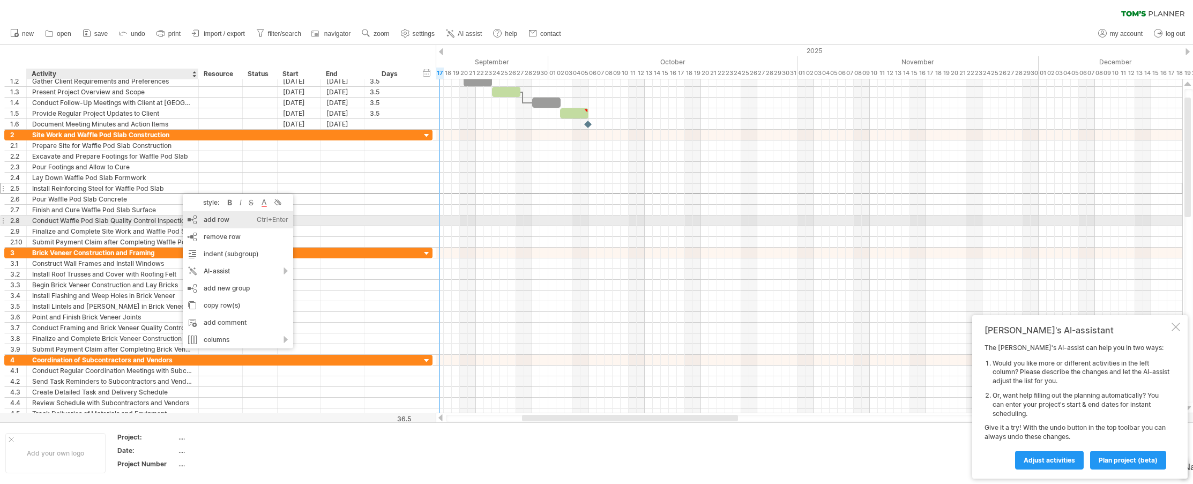
click at [208, 218] on div "add row Ctrl+Enter Cmd+Enter" at bounding box center [238, 219] width 110 height 17
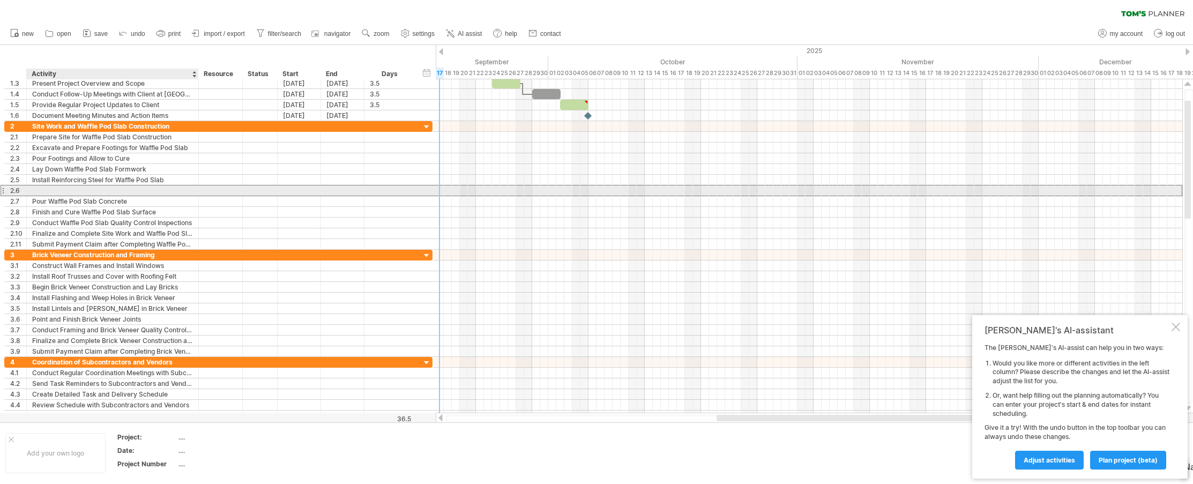
click at [65, 187] on div at bounding box center [112, 190] width 161 height 10
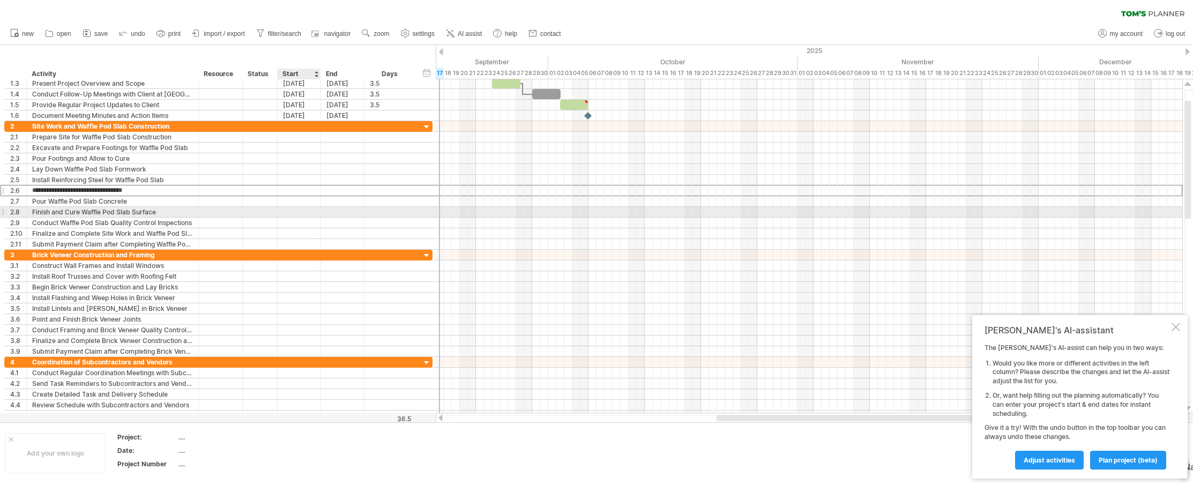
type input "**********"
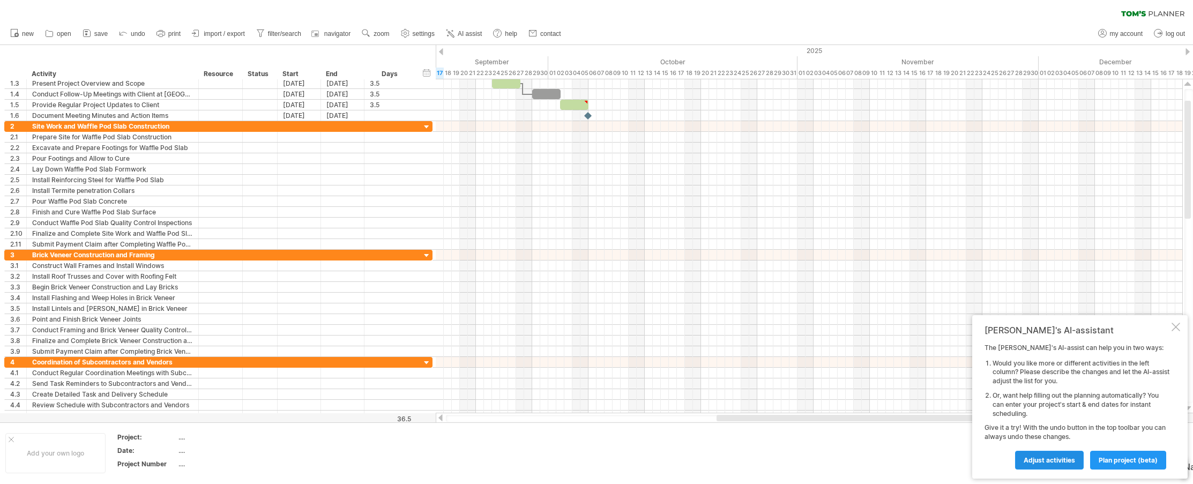
click at [739, 460] on span "Adjust activities" at bounding box center [1048, 460] width 51 height 8
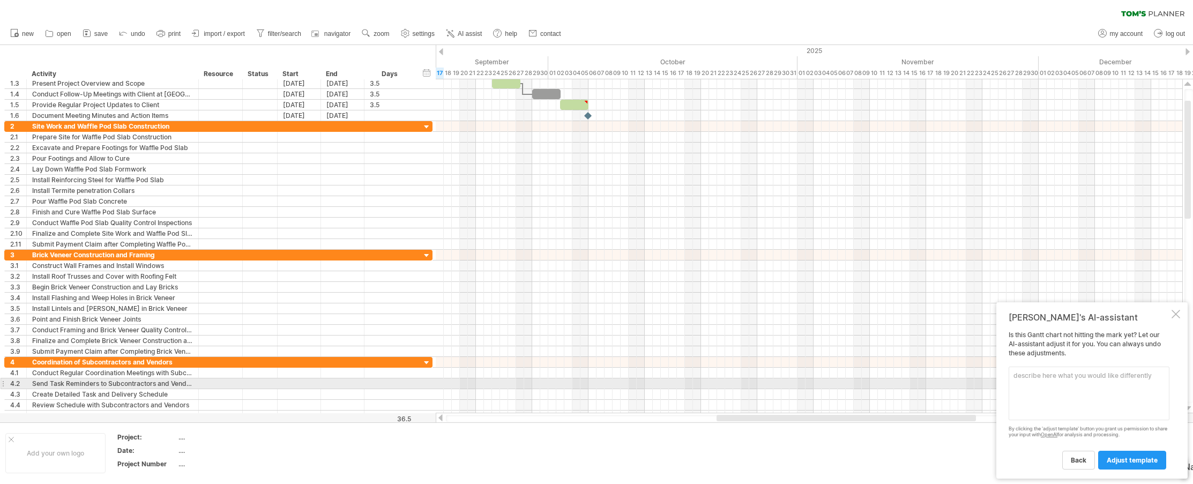
click at [739, 380] on textarea at bounding box center [1088, 393] width 161 height 54
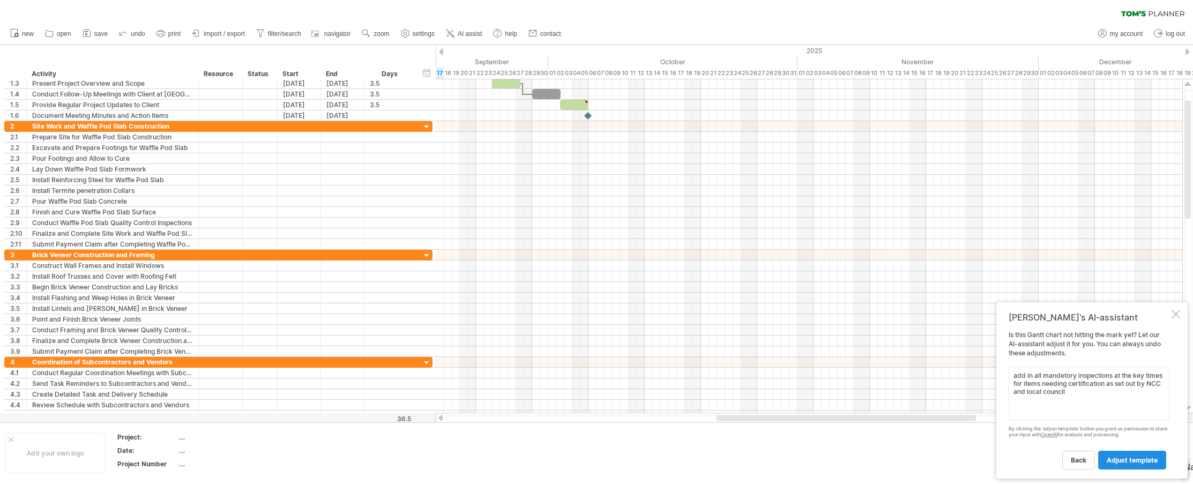
type textarea "add in all mandetory inspections at the key times for items needing certificati…"
click at [739, 455] on link "adjust template" at bounding box center [1132, 460] width 68 height 19
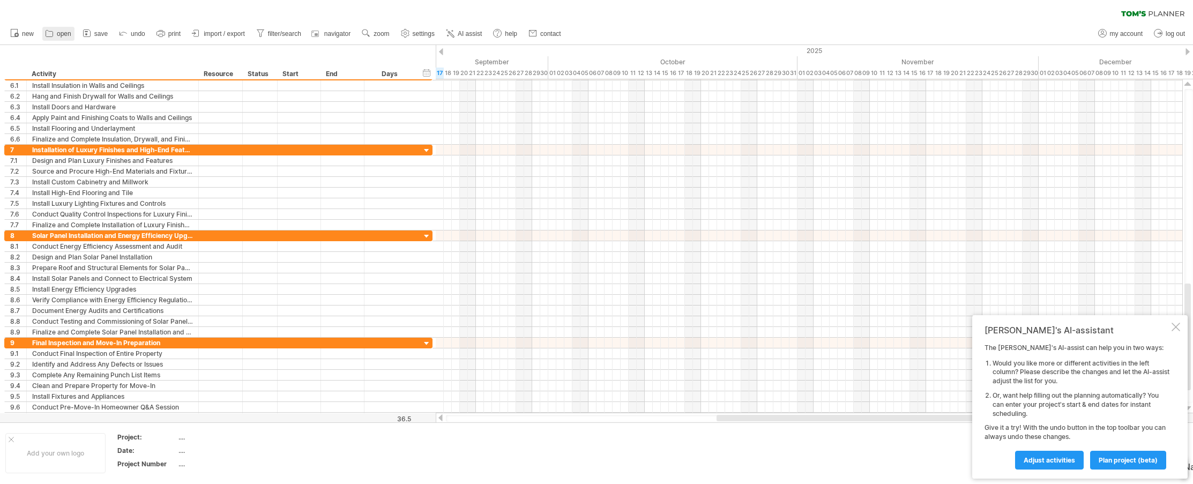
click at [61, 33] on span "open" at bounding box center [64, 34] width 14 height 8
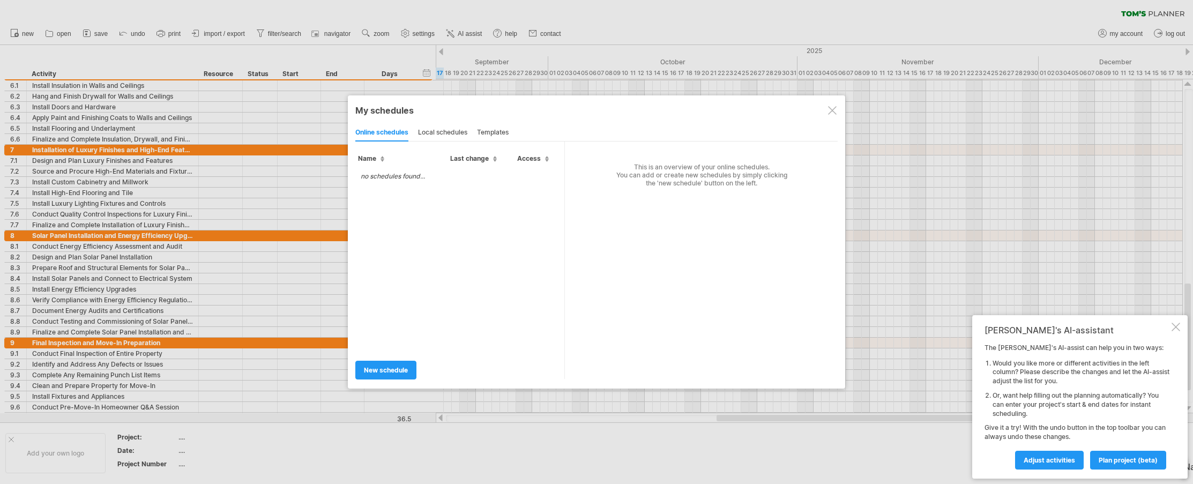
click at [496, 132] on div "templates" at bounding box center [493, 132] width 32 height 17
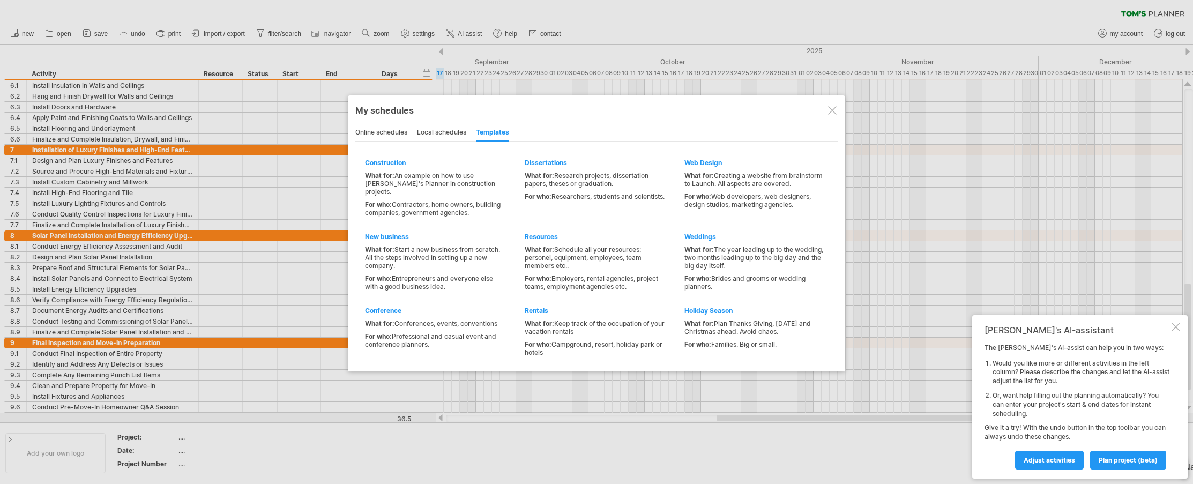
click at [446, 133] on div "local schedules" at bounding box center [441, 132] width 49 height 17
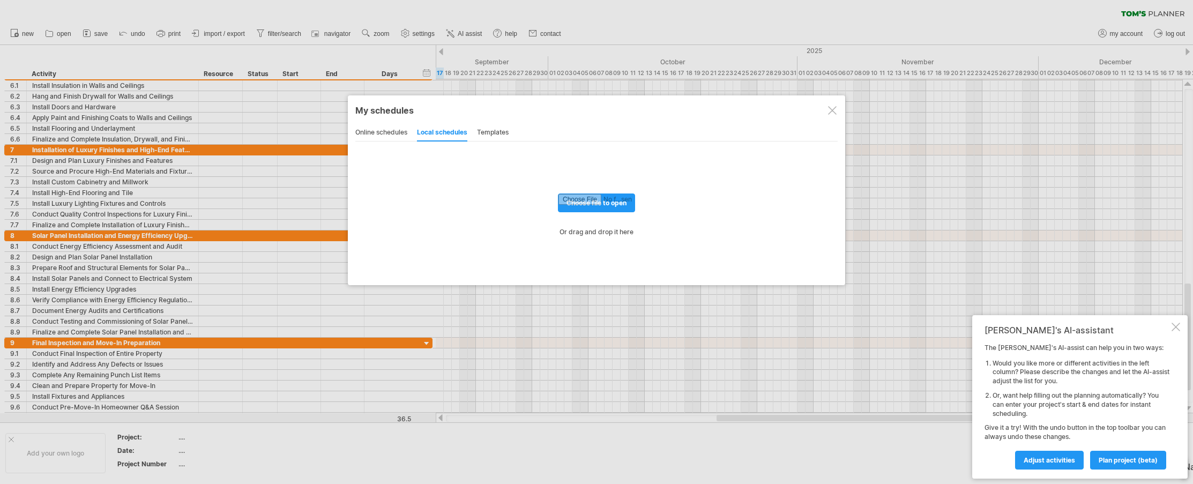
click at [376, 131] on div "online schedules" at bounding box center [381, 132] width 52 height 17
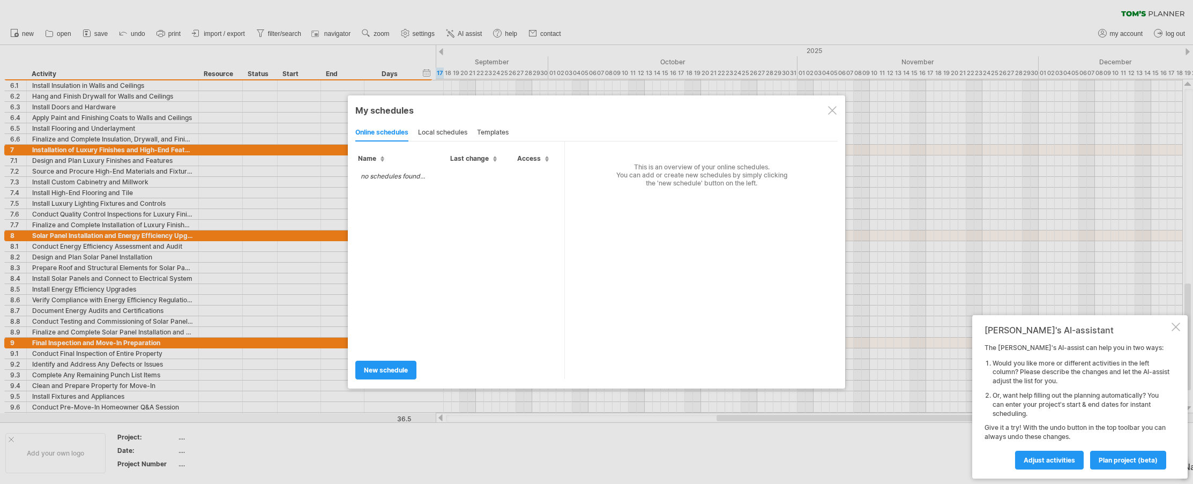
click at [500, 131] on div "templates" at bounding box center [493, 132] width 32 height 17
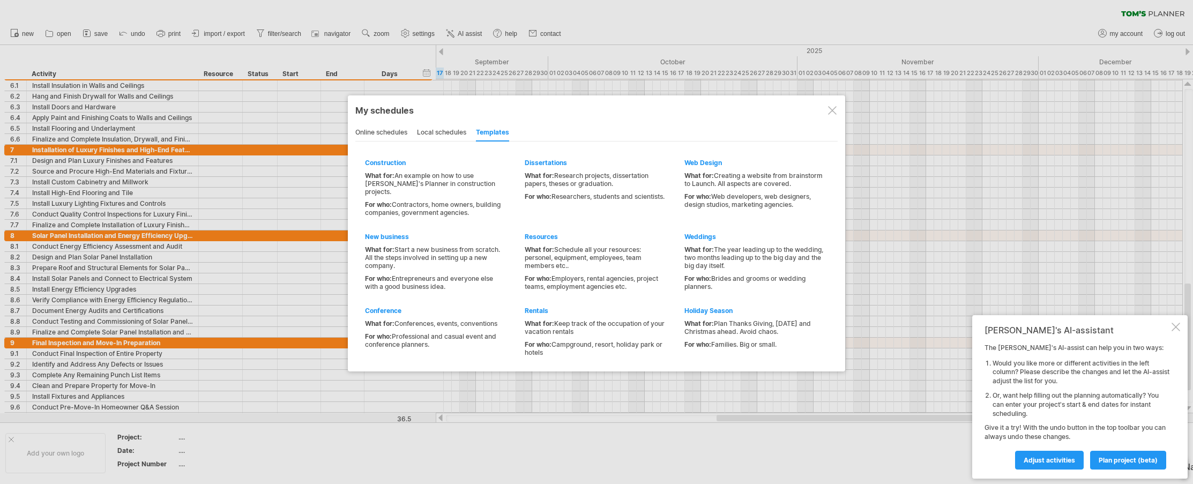
click at [739, 111] on div at bounding box center [832, 110] width 9 height 9
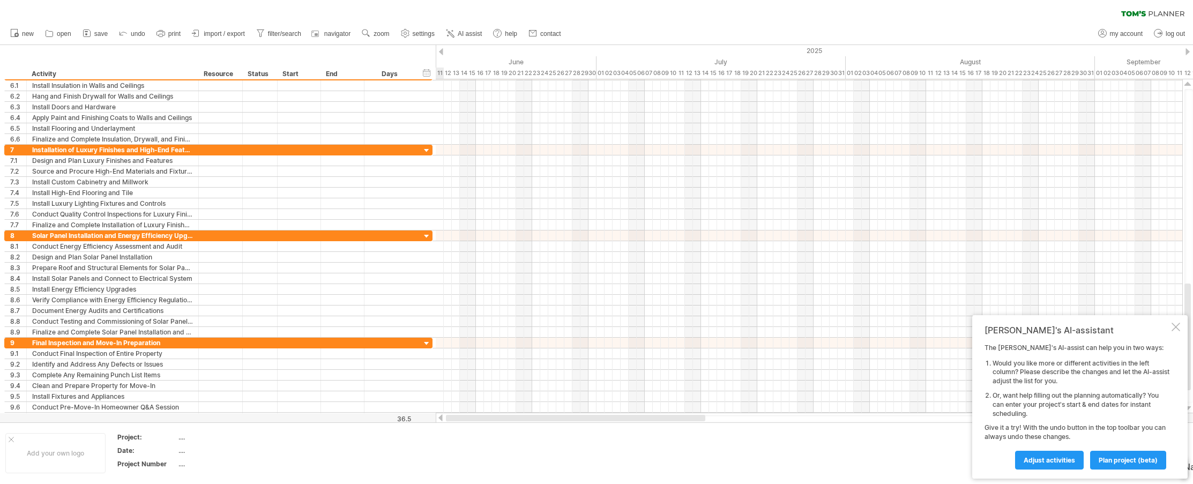
drag, startPoint x: 748, startPoint y: 417, endPoint x: 454, endPoint y: 415, distance: 294.1
click at [450, 421] on div at bounding box center [809, 418] width 727 height 7
click at [739, 460] on span "plan project (beta)" at bounding box center [1127, 460] width 59 height 8
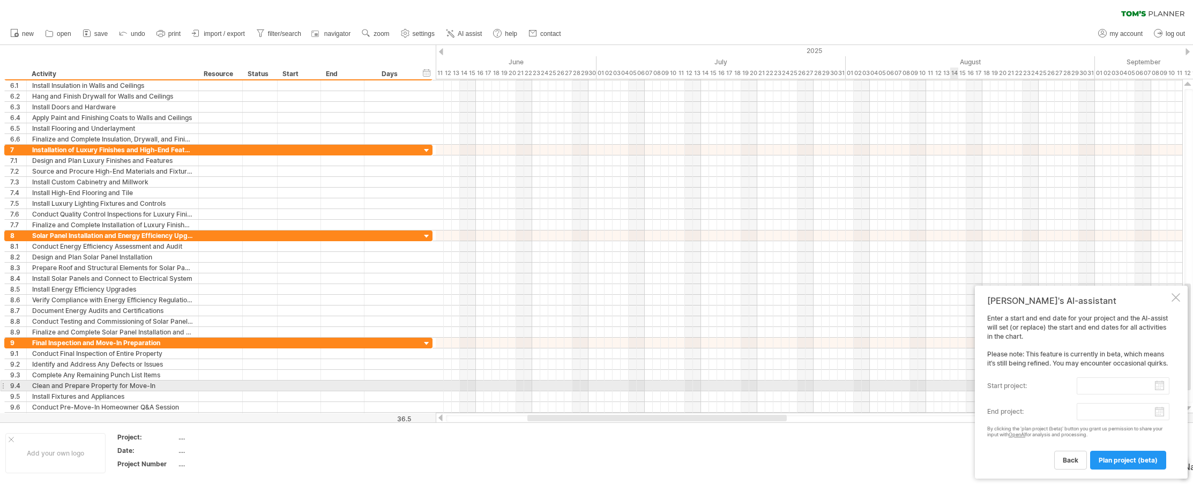
click at [739, 387] on input "start project:" at bounding box center [1122, 385] width 93 height 17
click at [739, 427] on link "1" at bounding box center [1019, 427] width 5 height 10
type input "********"
click at [739, 414] on body "progress(100%) Trying to reach [DOMAIN_NAME] Connected again... 0% clear filter…" at bounding box center [596, 243] width 1193 height 486
click at [739, 399] on link "next" at bounding box center [1188, 398] width 8 height 8
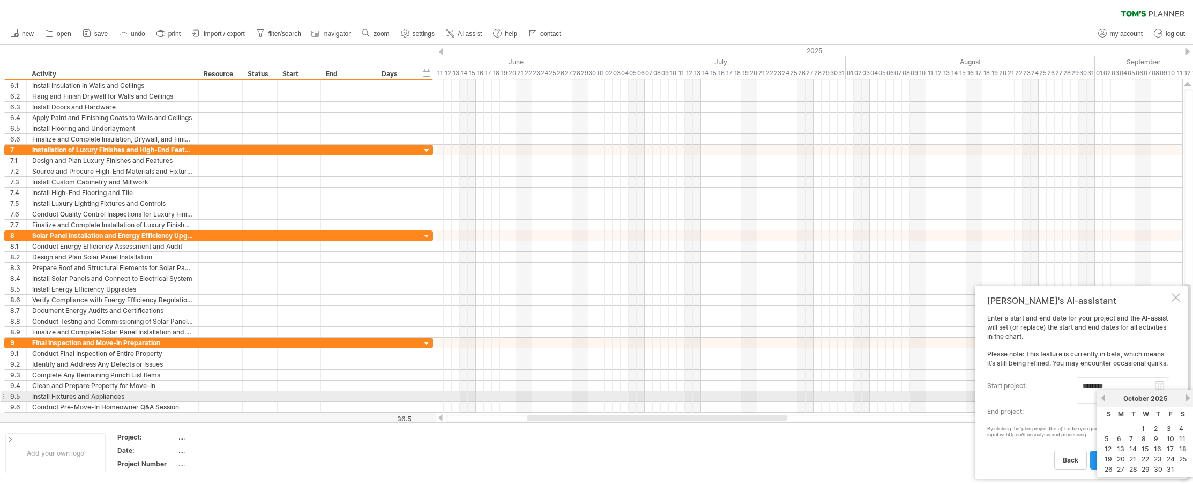
click at [739, 399] on link "next" at bounding box center [1188, 398] width 8 height 8
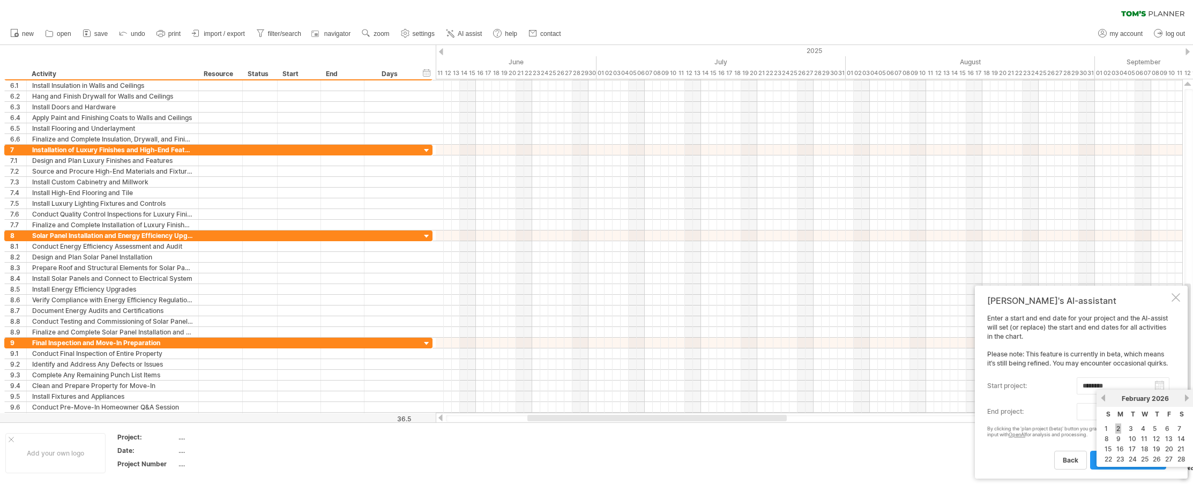
click at [739, 426] on link "2" at bounding box center [1118, 428] width 6 height 10
type input "********"
click at [739, 461] on span "plan project (beta)" at bounding box center [1127, 460] width 59 height 8
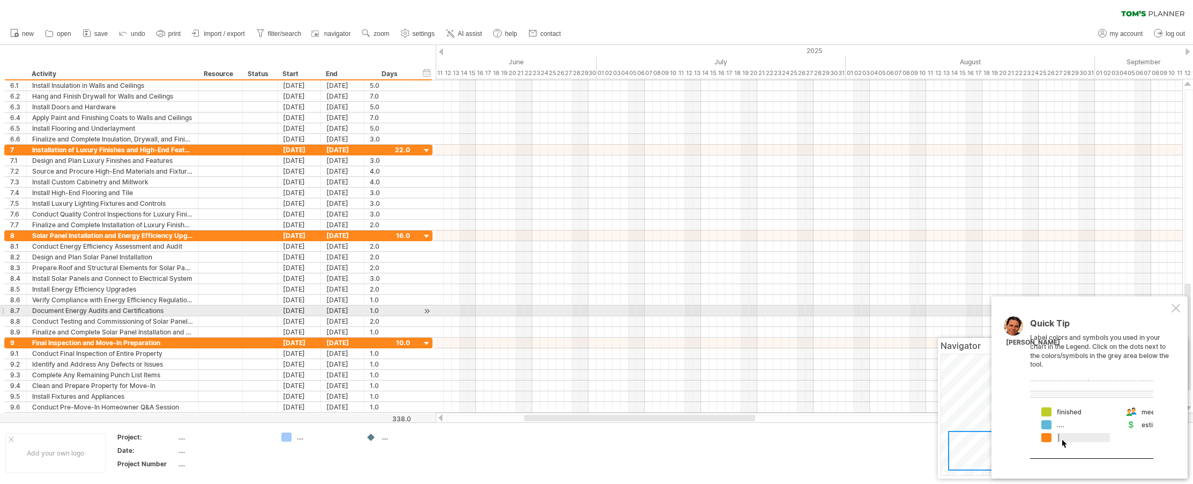
click at [739, 307] on div at bounding box center [1175, 308] width 9 height 9
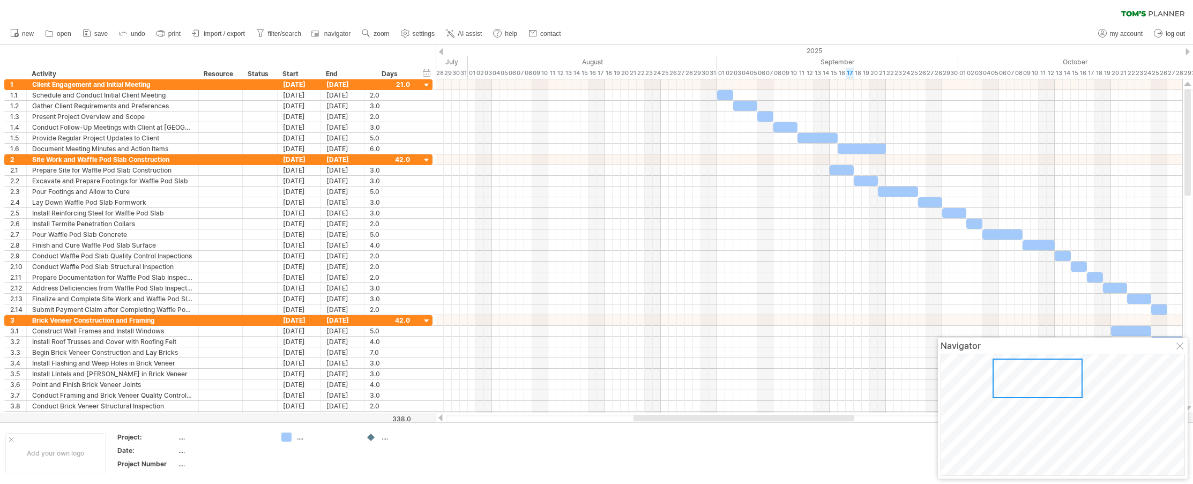
drag, startPoint x: 604, startPoint y: 418, endPoint x: 713, endPoint y: 438, distance: 111.1
click at [713, 438] on div "Trying to reach [DOMAIN_NAME] Connected again... 0% clear filter new 1" at bounding box center [596, 242] width 1193 height 484
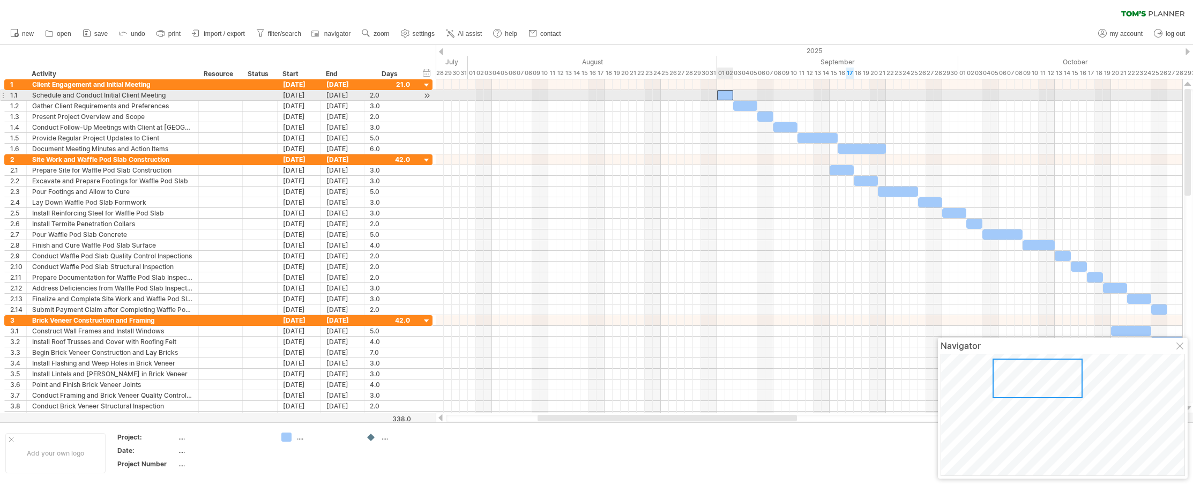
click at [725, 94] on div at bounding box center [725, 95] width 16 height 10
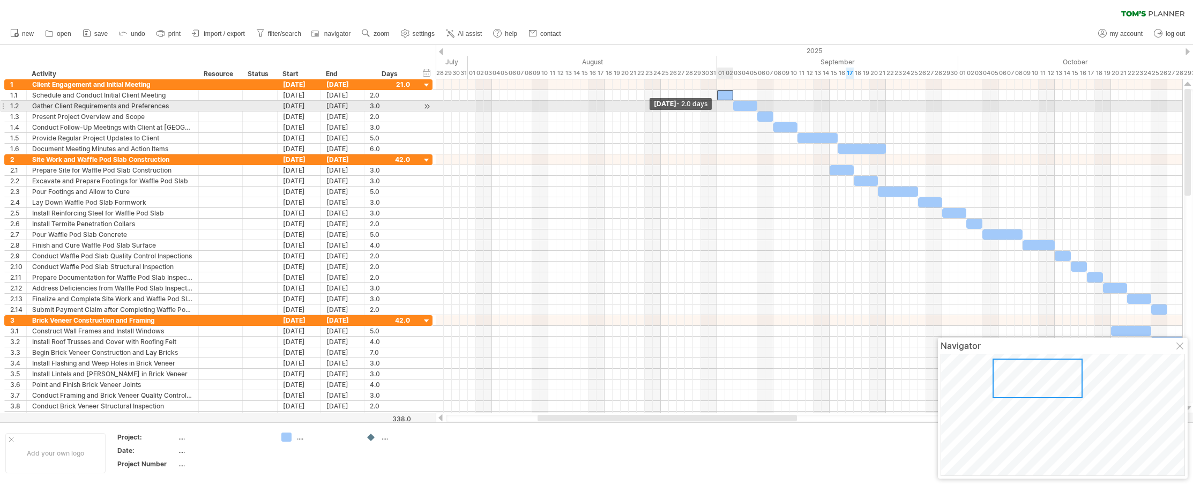
drag, startPoint x: 718, startPoint y: 94, endPoint x: 719, endPoint y: 102, distance: 7.5
click at [719, 102] on div "[DATE] [DATE] - 2.0 days" at bounding box center [809, 246] width 746 height 334
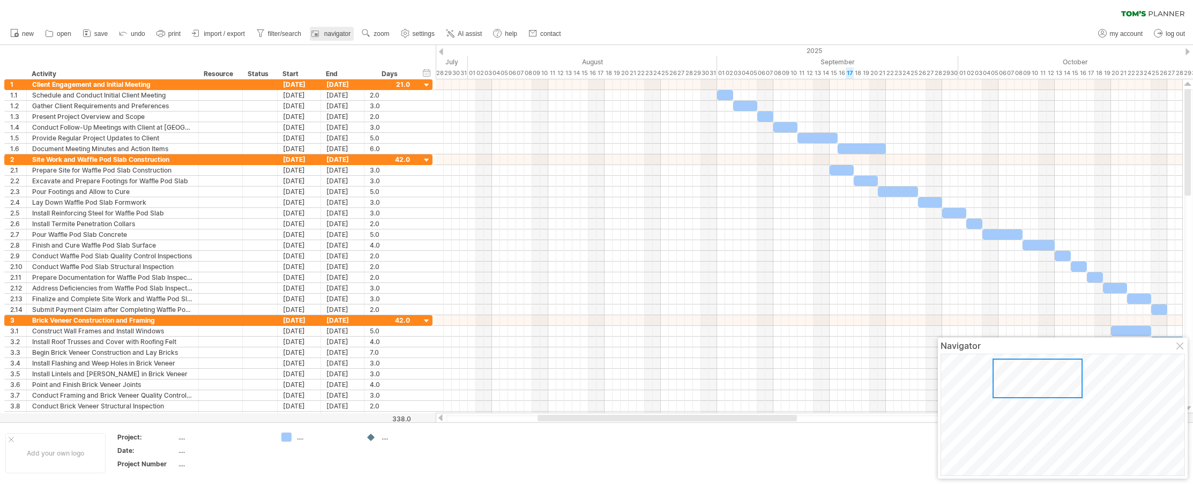
click at [338, 33] on span "navigator" at bounding box center [337, 34] width 26 height 8
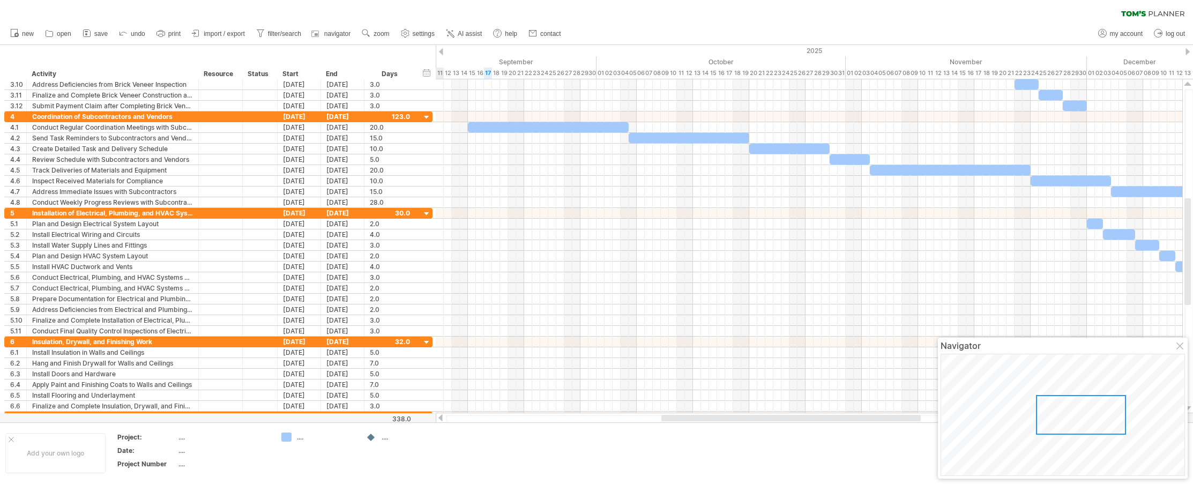
drag, startPoint x: 979, startPoint y: 379, endPoint x: 1074, endPoint y: 420, distance: 103.2
click at [739, 420] on div at bounding box center [1081, 415] width 90 height 40
click at [739, 52] on div at bounding box center [1187, 51] width 4 height 7
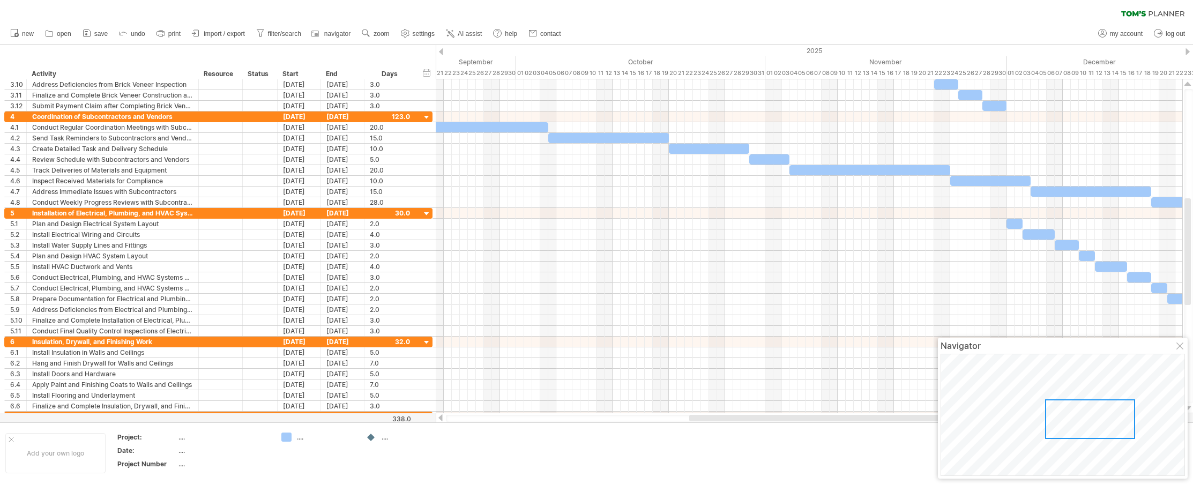
click at [739, 52] on div at bounding box center [1187, 51] width 4 height 7
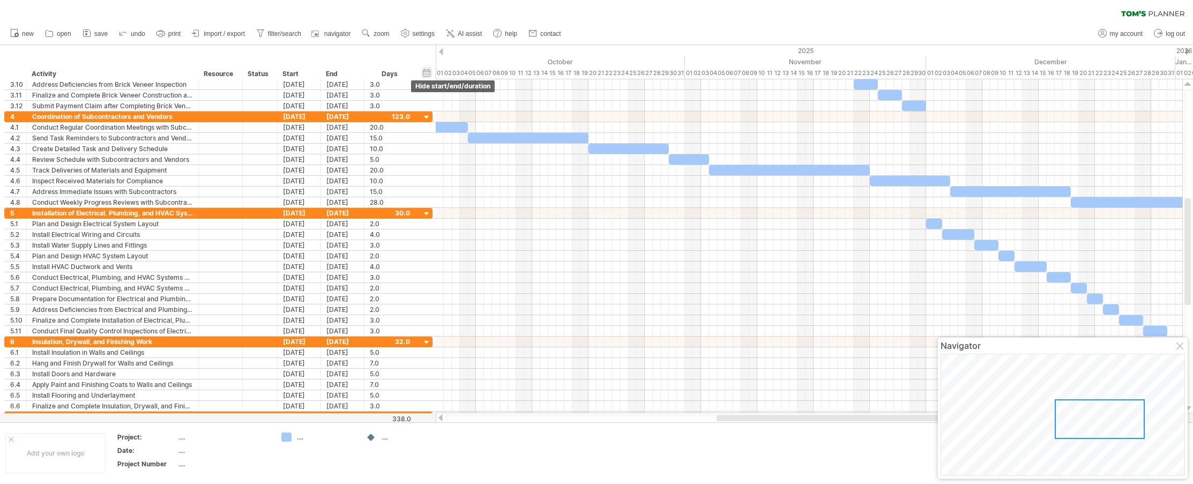
click at [424, 73] on div "hide start/end/duration show start/end/duration" at bounding box center [427, 72] width 10 height 11
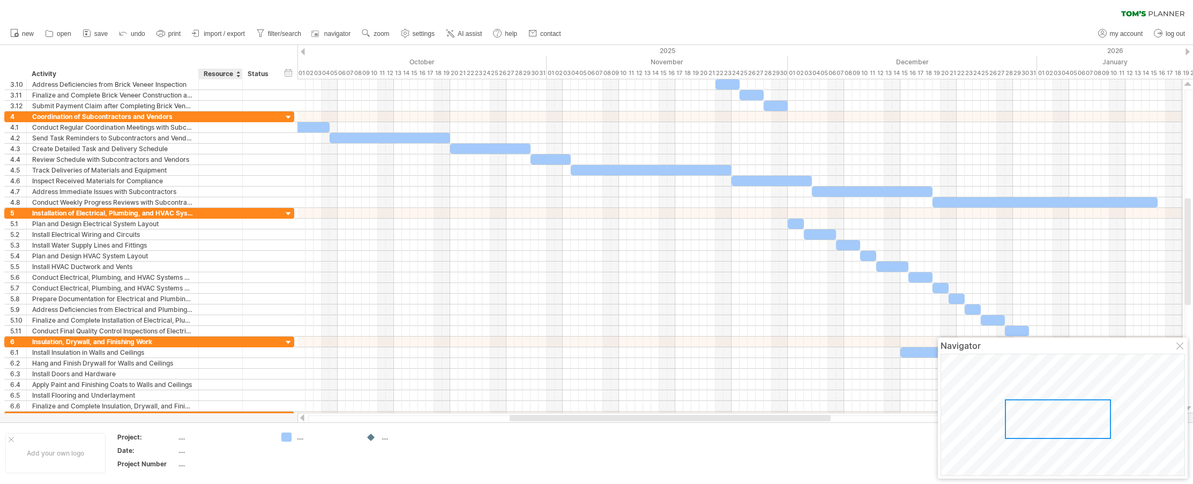
click at [226, 75] on div "Resource" at bounding box center [220, 74] width 33 height 11
click at [239, 76] on div at bounding box center [238, 74] width 4 height 11
click at [238, 72] on div at bounding box center [238, 74] width 4 height 11
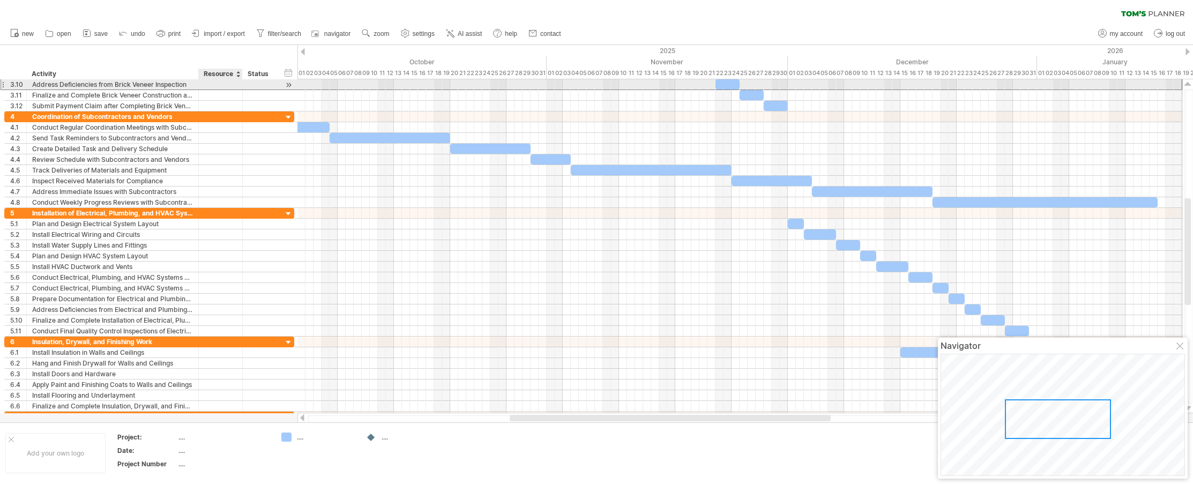
click at [90, 82] on div "Address Deficiencies from Brick Veneer Inspection" at bounding box center [112, 84] width 161 height 10
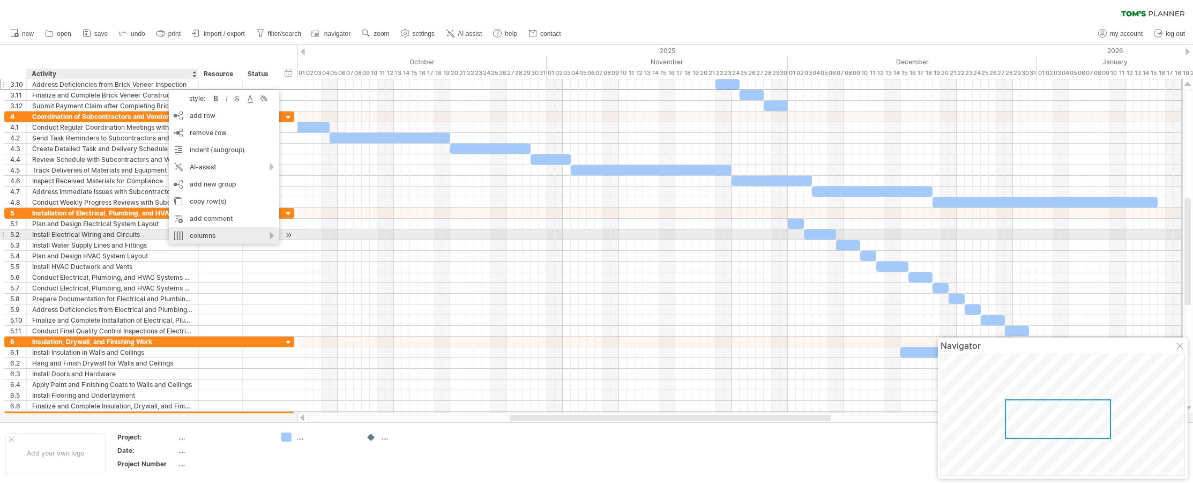
click at [216, 236] on div "columns" at bounding box center [224, 235] width 110 height 17
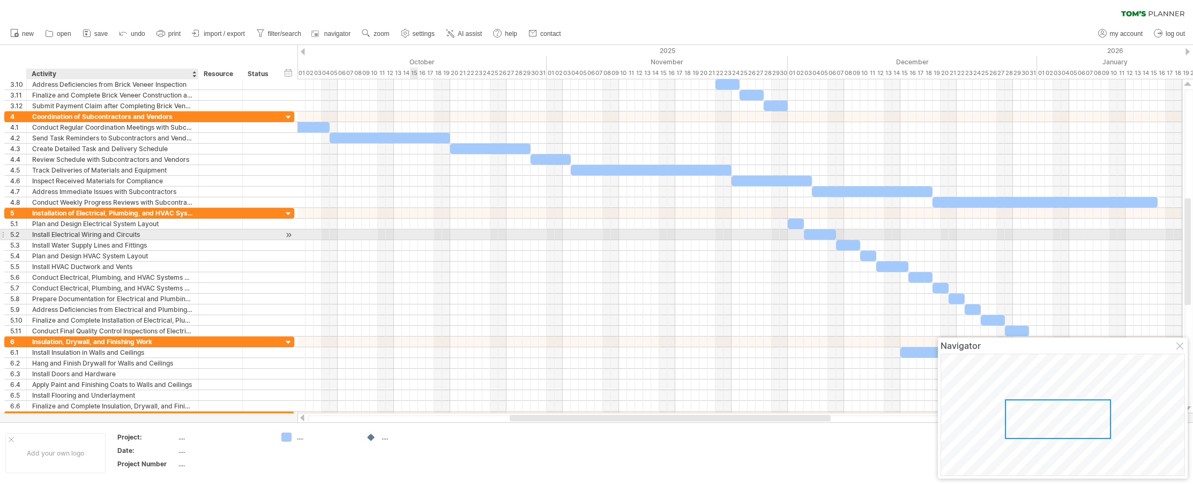
click at [413, 239] on div at bounding box center [739, 234] width 885 height 11
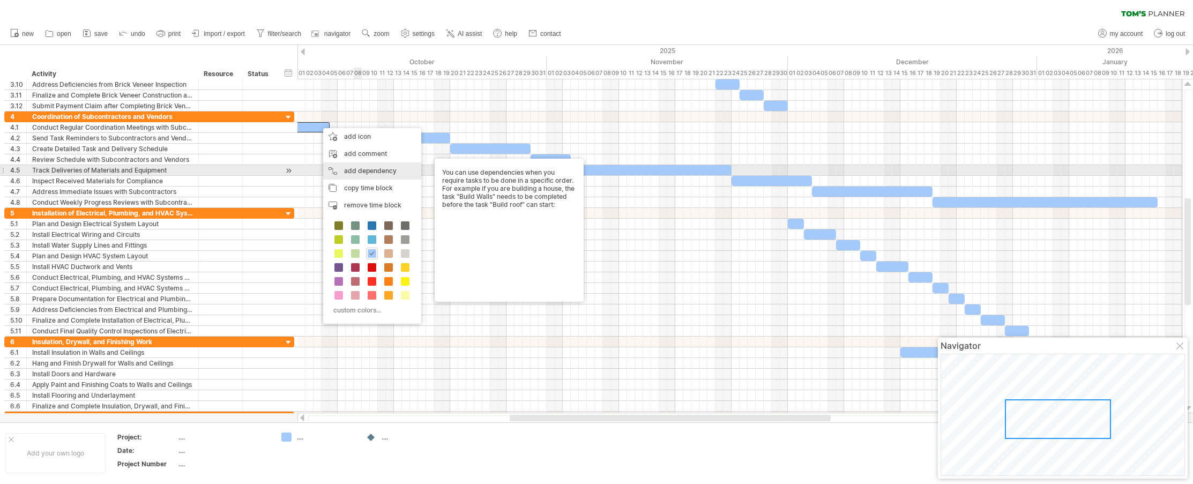
click at [384, 168] on div "add dependency You can use dependencies when you require tasks to be done in a …" at bounding box center [372, 170] width 98 height 17
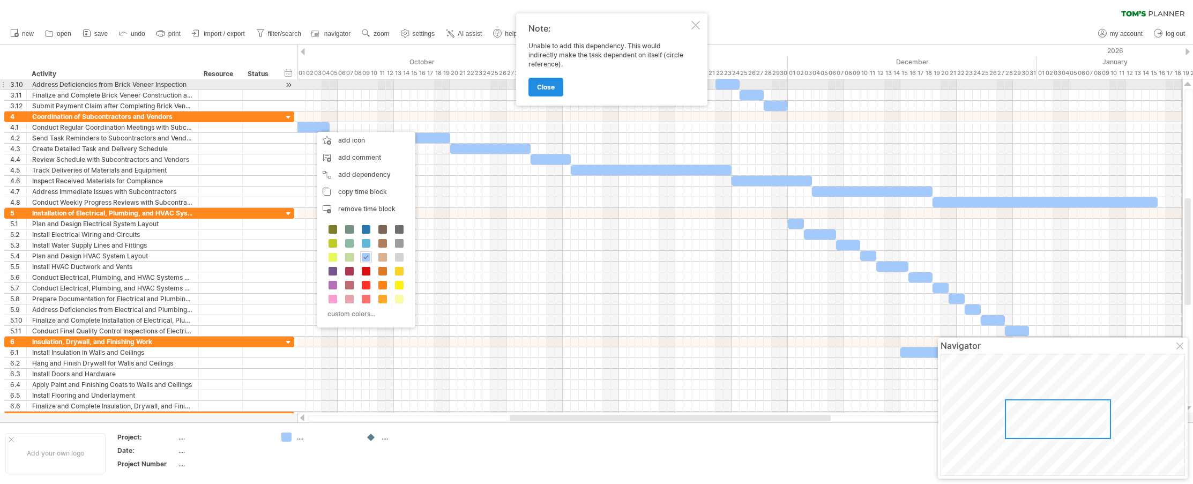
click at [549, 84] on span "close" at bounding box center [546, 87] width 18 height 8
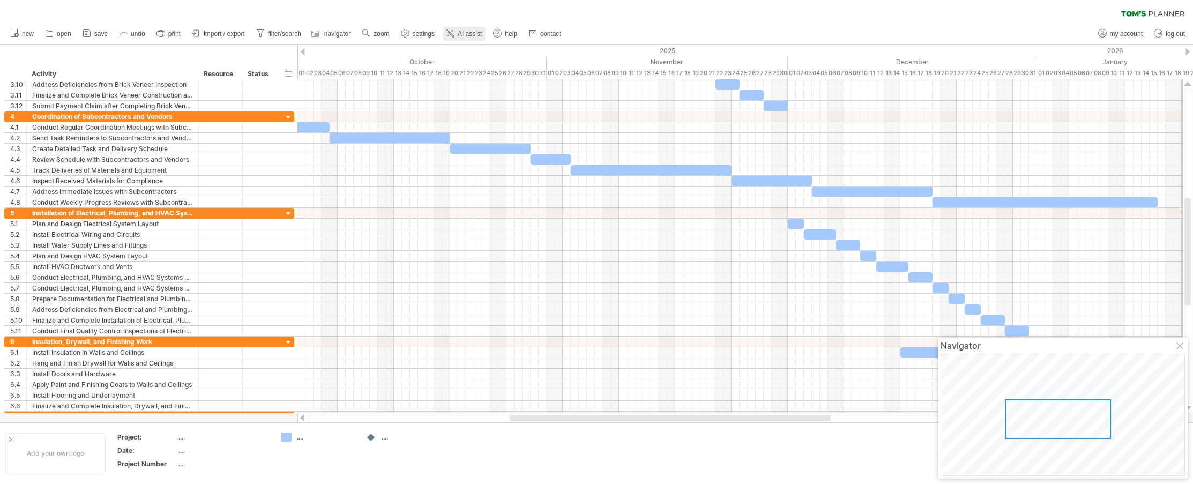
click at [473, 33] on span "AI assist" at bounding box center [470, 34] width 24 height 8
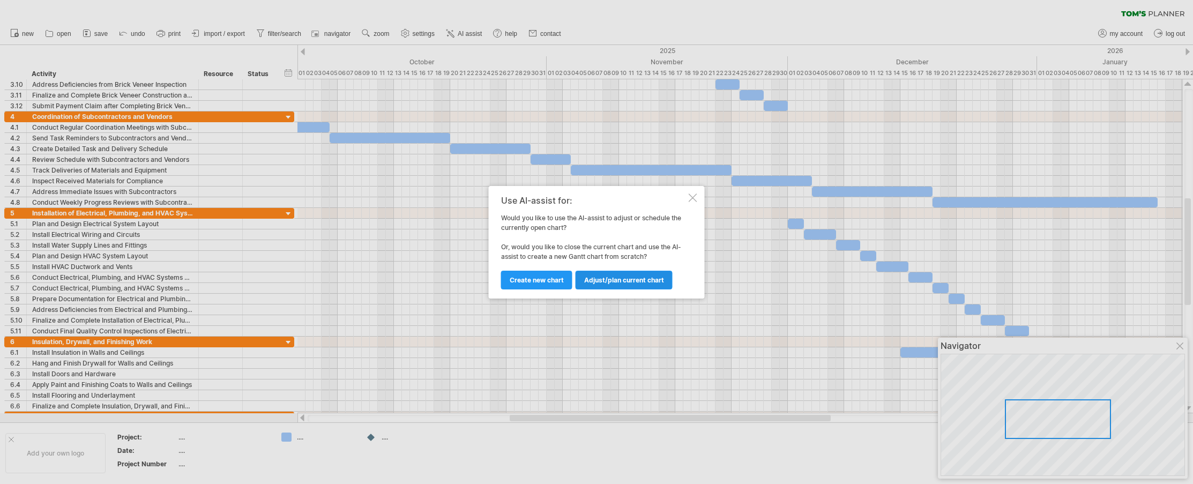
click at [637, 275] on link "Adjust/plan current chart" at bounding box center [623, 280] width 97 height 19
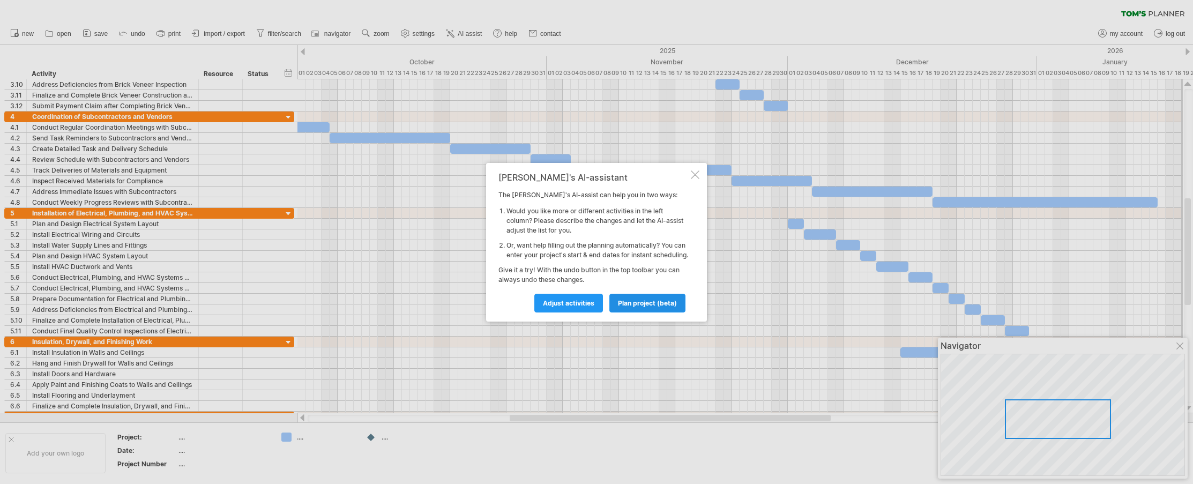
click at [633, 306] on span "plan project (beta)" at bounding box center [647, 303] width 59 height 8
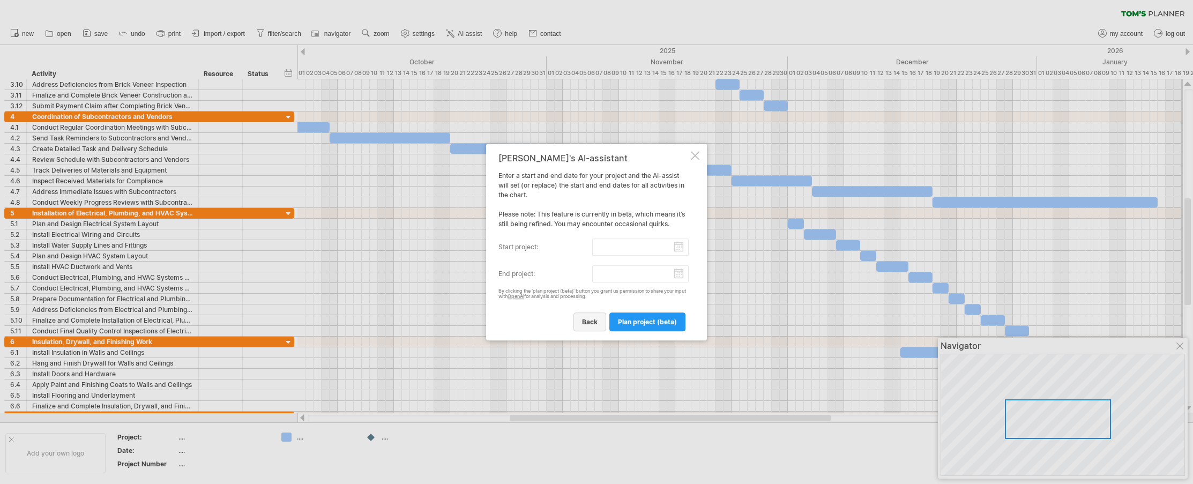
click at [592, 321] on span "back" at bounding box center [590, 322] width 16 height 8
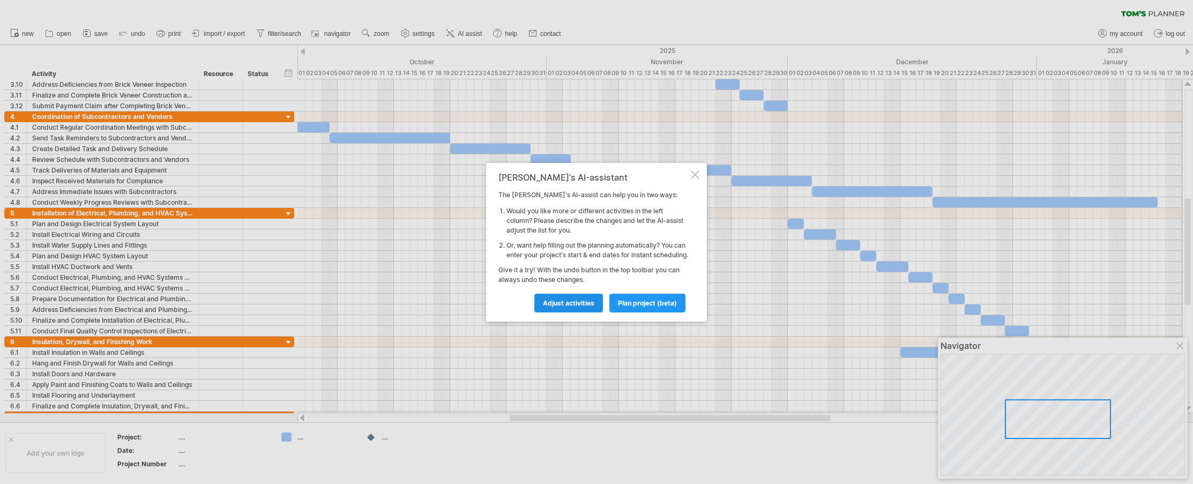
click at [572, 305] on span "Adjust activities" at bounding box center [568, 303] width 51 height 8
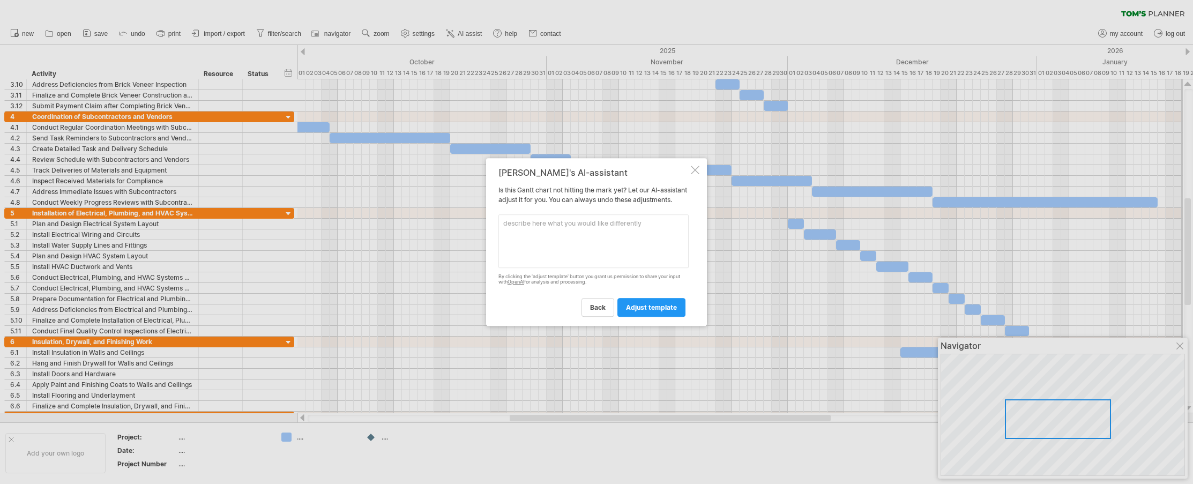
click at [545, 246] on textarea at bounding box center [593, 241] width 190 height 54
type textarea "a"
click at [531, 250] on textarea at bounding box center [593, 241] width 190 height 54
click at [541, 255] on textarea at bounding box center [593, 241] width 190 height 54
click at [667, 256] on textarea at bounding box center [593, 241] width 190 height 54
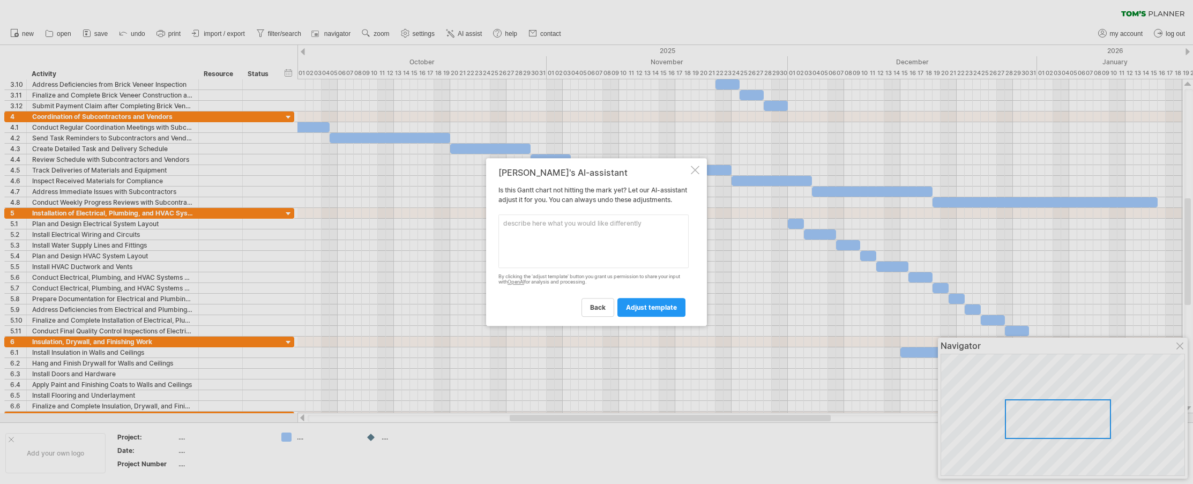
click at [512, 230] on textarea at bounding box center [593, 241] width 190 height 54
type textarea "simplify the phases and tasks and sub tasks"
click at [662, 311] on span "adjust template" at bounding box center [651, 307] width 51 height 8
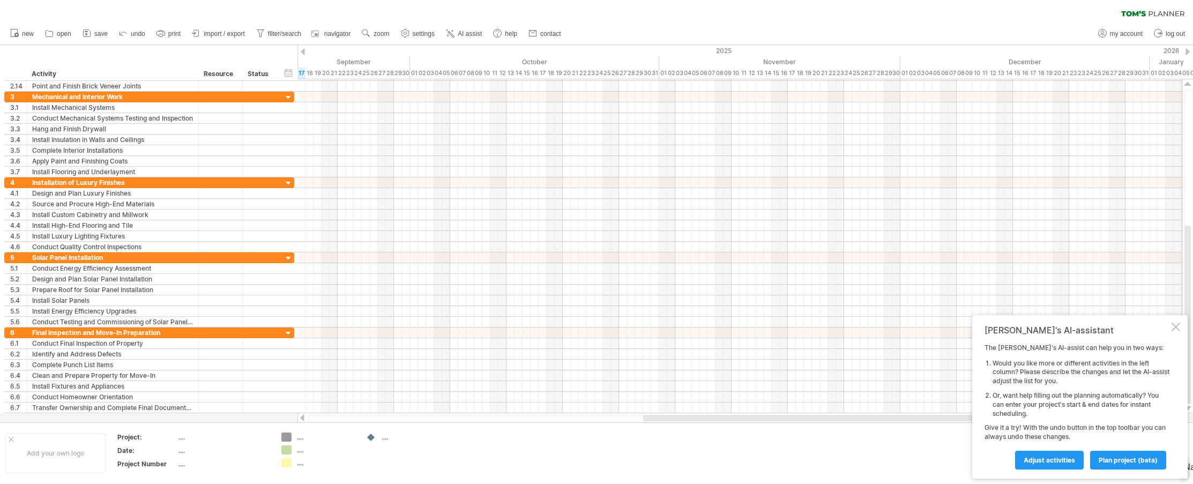
click at [302, 440] on div "...." at bounding box center [326, 436] width 58 height 9
click at [283, 435] on div "Trying to reach [DOMAIN_NAME] Connected again... 0% clear filter new 1" at bounding box center [596, 242] width 1193 height 484
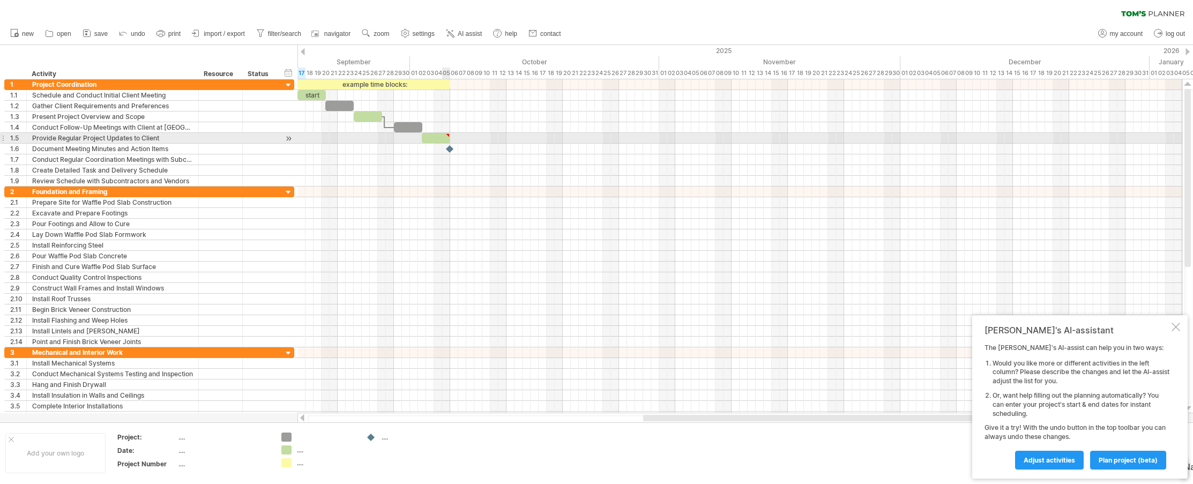
type textarea "**********"
click at [448, 134] on div at bounding box center [447, 135] width 5 height 5
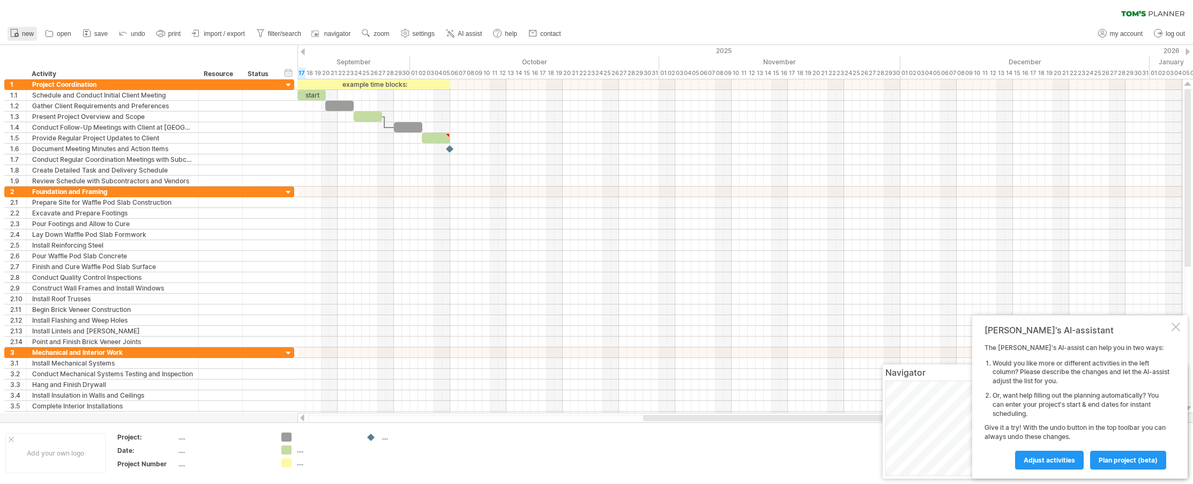
click at [22, 32] on span "new" at bounding box center [28, 34] width 12 height 8
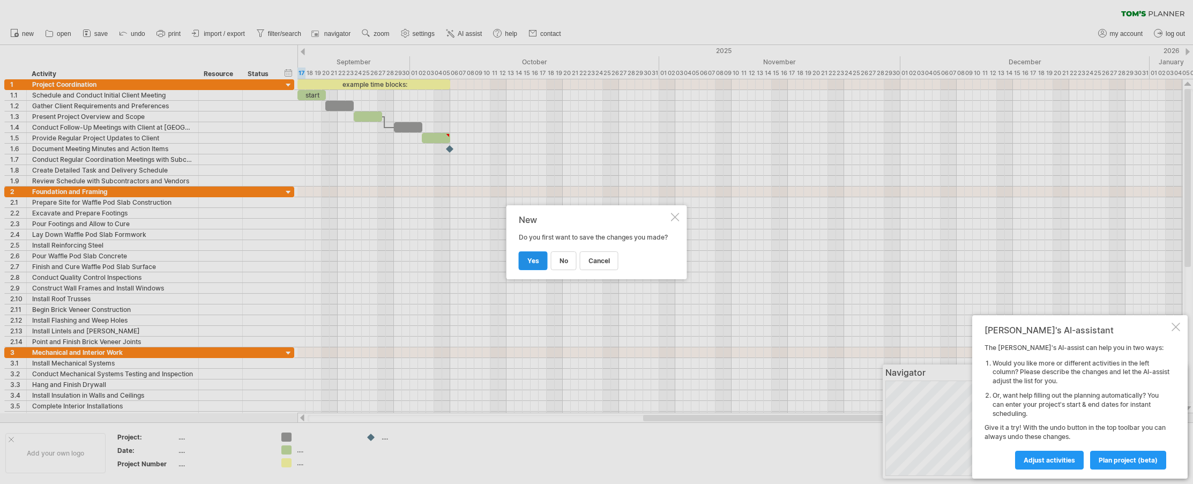
click at [528, 261] on span "yes" at bounding box center [533, 261] width 12 height 8
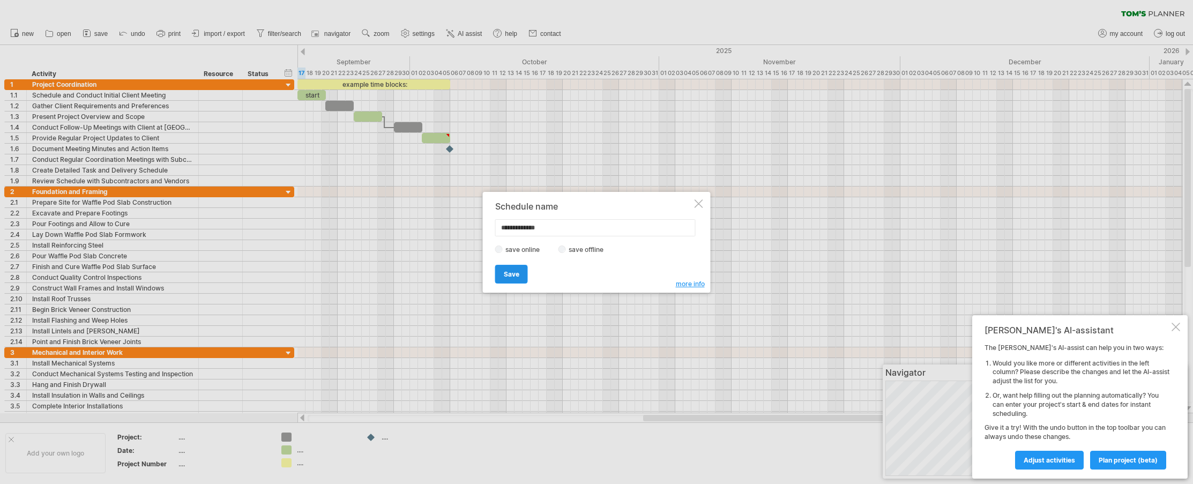
type input "**********"
click at [514, 270] on span "Save" at bounding box center [512, 274] width 16 height 8
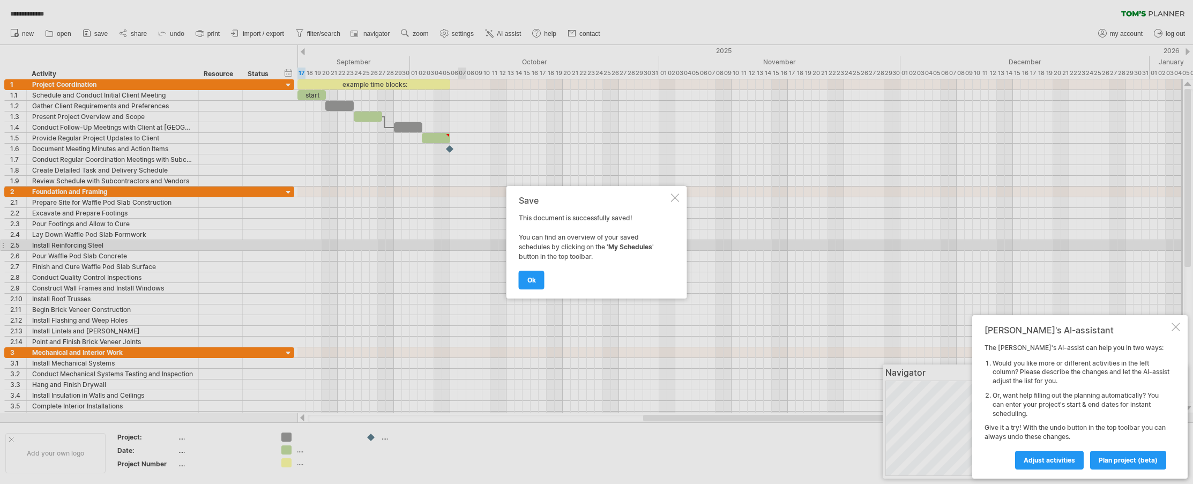
click at [22, 32] on div at bounding box center [596, 242] width 1193 height 484
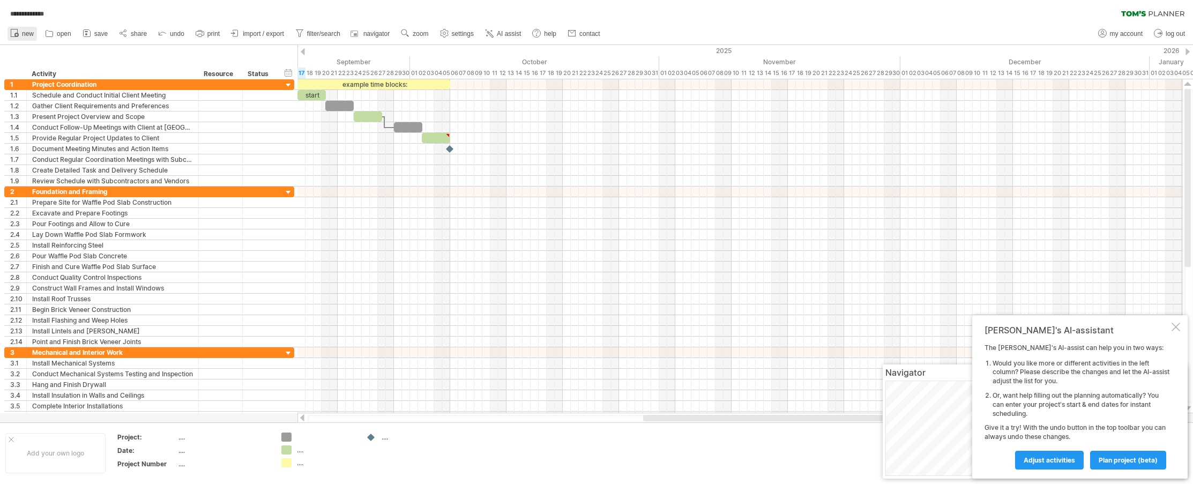
click at [20, 33] on link "new" at bounding box center [22, 34] width 29 height 14
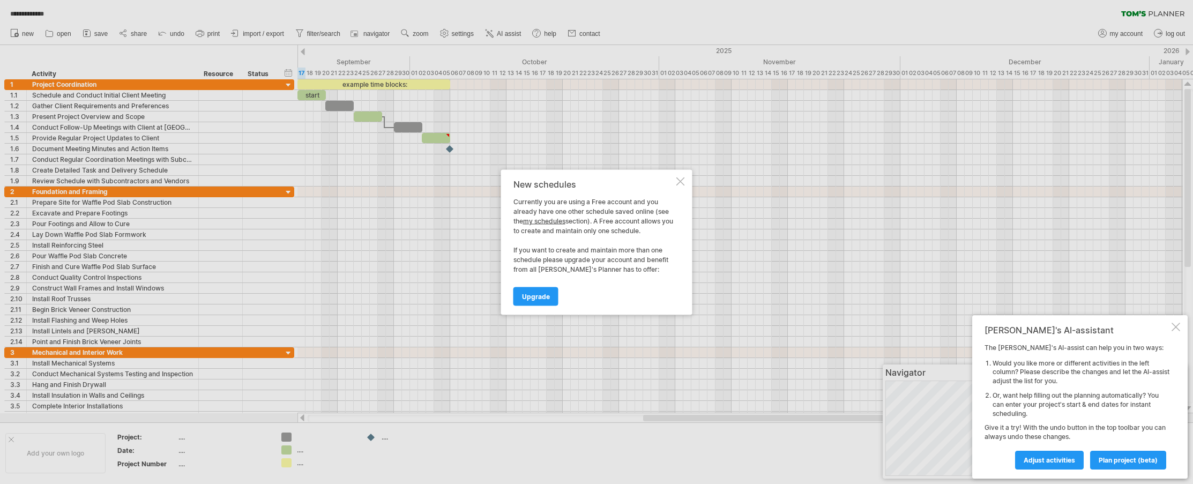
click at [93, 32] on div at bounding box center [596, 242] width 1193 height 484
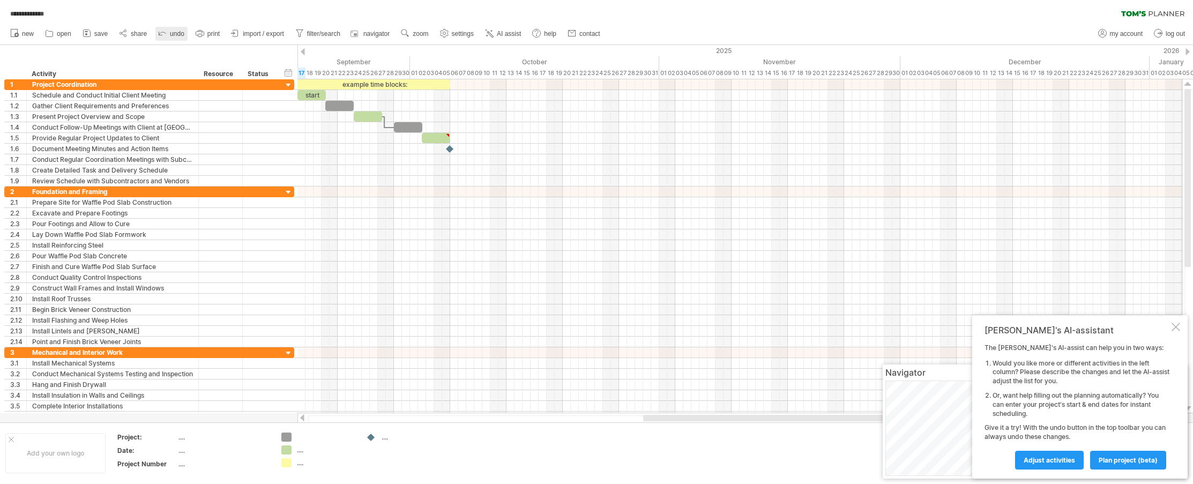
click at [170, 32] on span "undo" at bounding box center [177, 34] width 14 height 8
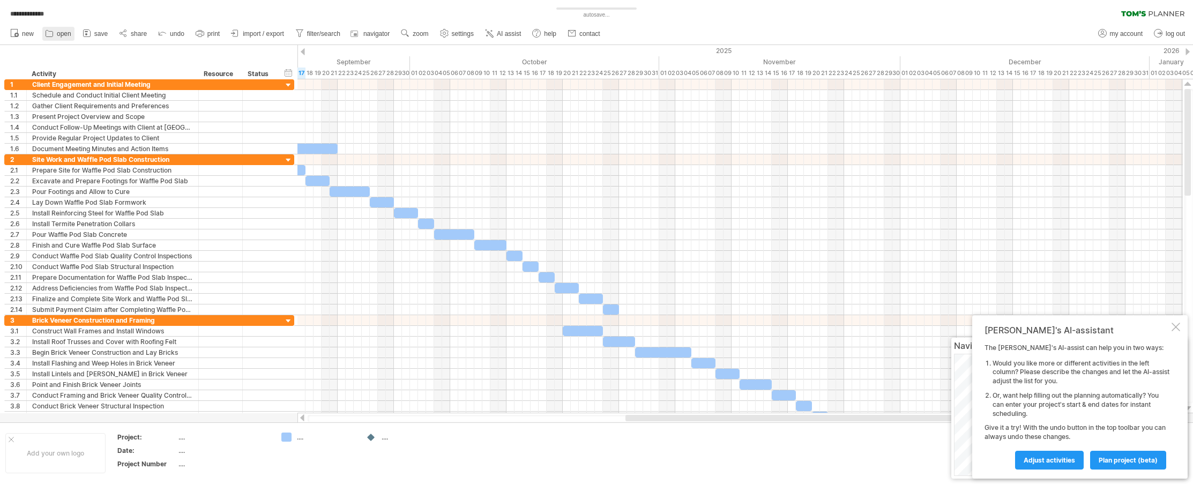
click at [58, 33] on span "open" at bounding box center [64, 34] width 14 height 8
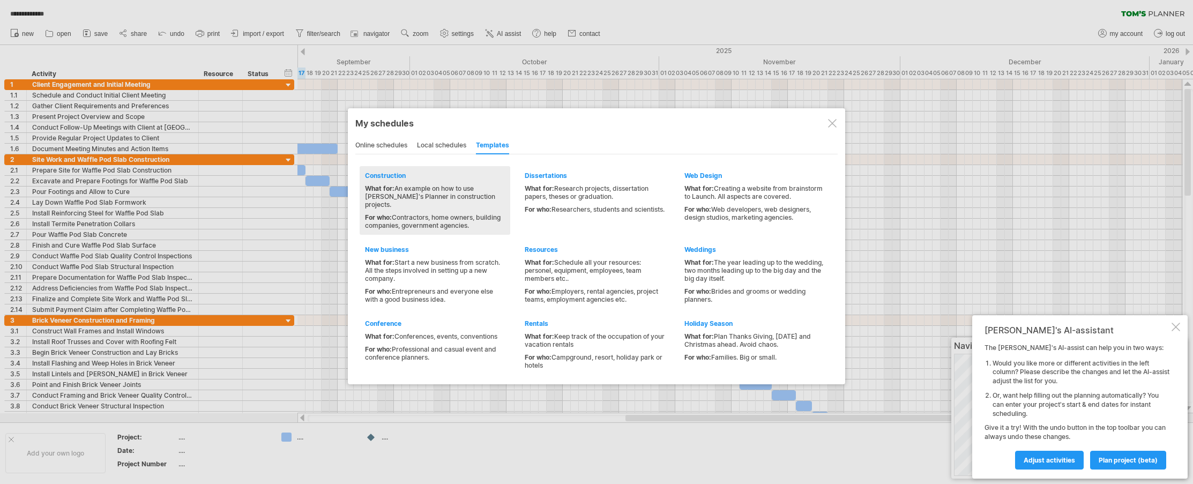
click at [387, 175] on div "Construction" at bounding box center [435, 175] width 140 height 8
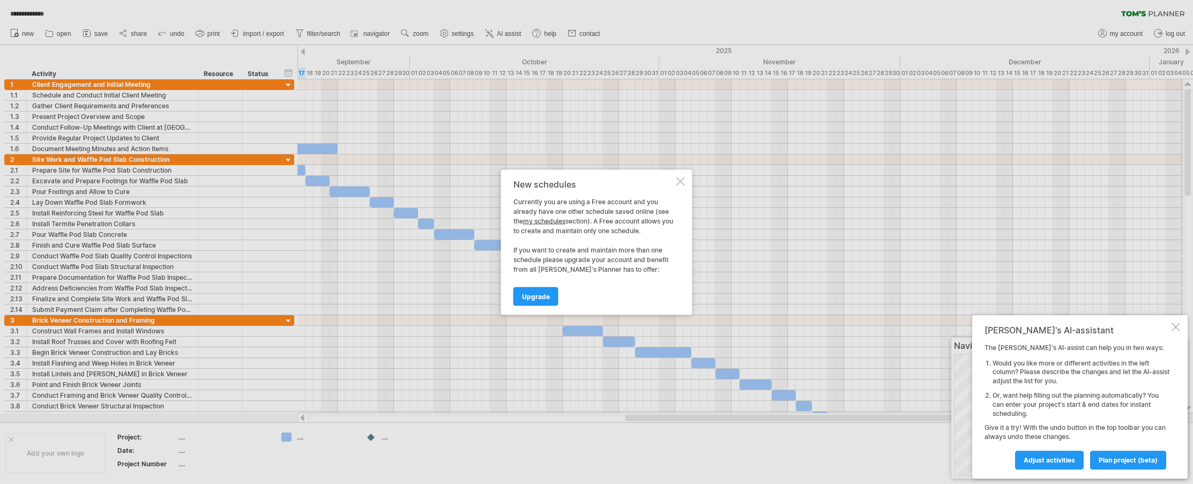
click at [679, 181] on div at bounding box center [680, 181] width 9 height 9
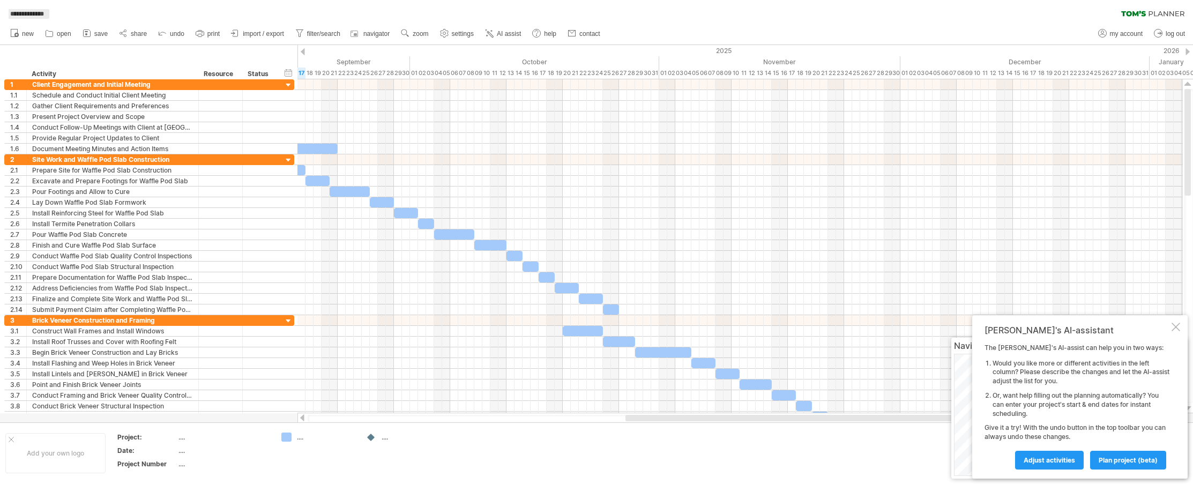
click at [38, 14] on span "**********" at bounding box center [27, 14] width 44 height 10
click at [739, 32] on span "my account" at bounding box center [1126, 34] width 33 height 8
type input "**********"
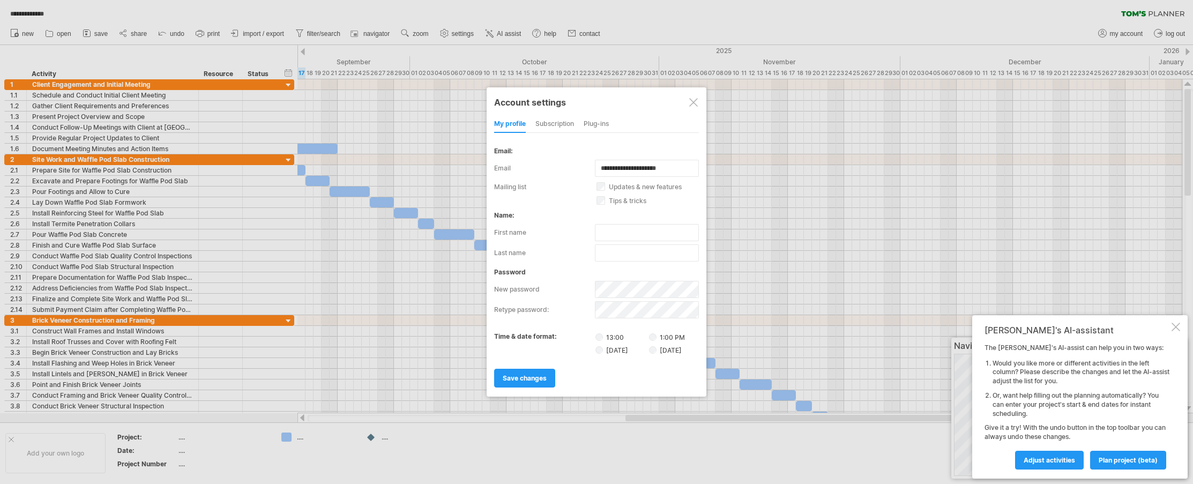
click at [563, 121] on div "subscription" at bounding box center [554, 124] width 39 height 17
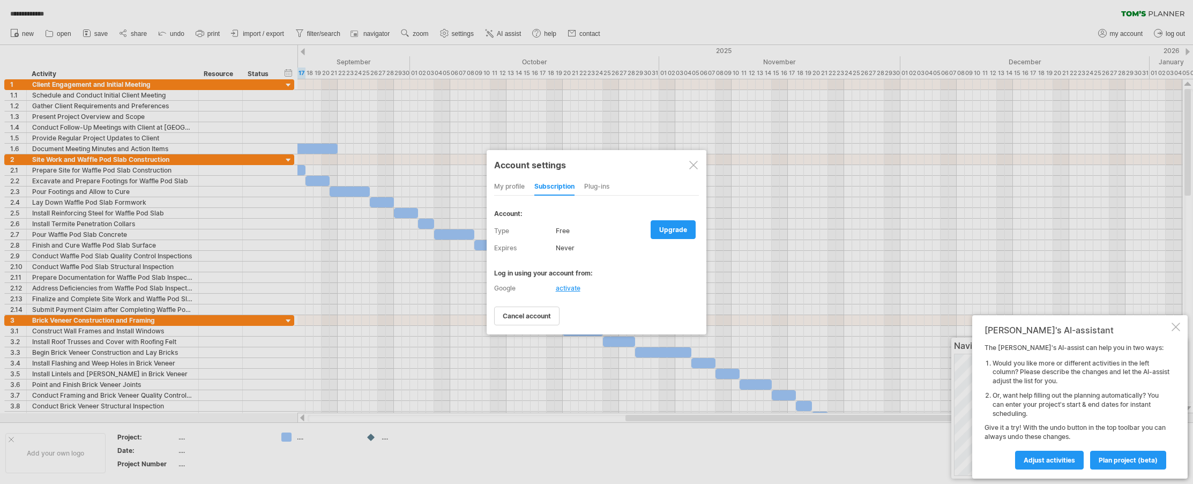
click at [592, 186] on div "Plug-ins" at bounding box center [596, 186] width 25 height 17
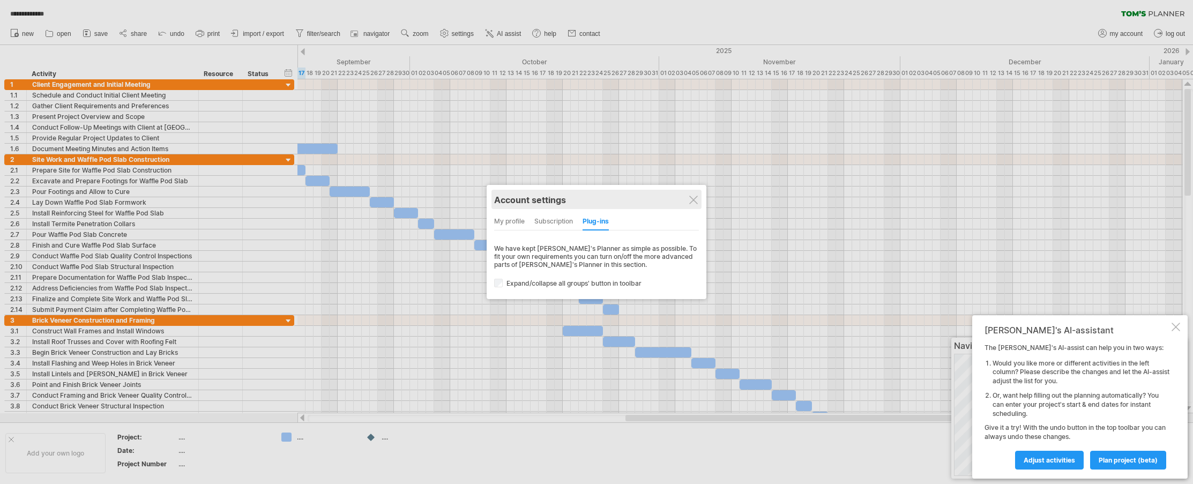
click at [688, 194] on div "Account settings" at bounding box center [596, 199] width 205 height 19
click at [693, 198] on div at bounding box center [693, 200] width 9 height 9
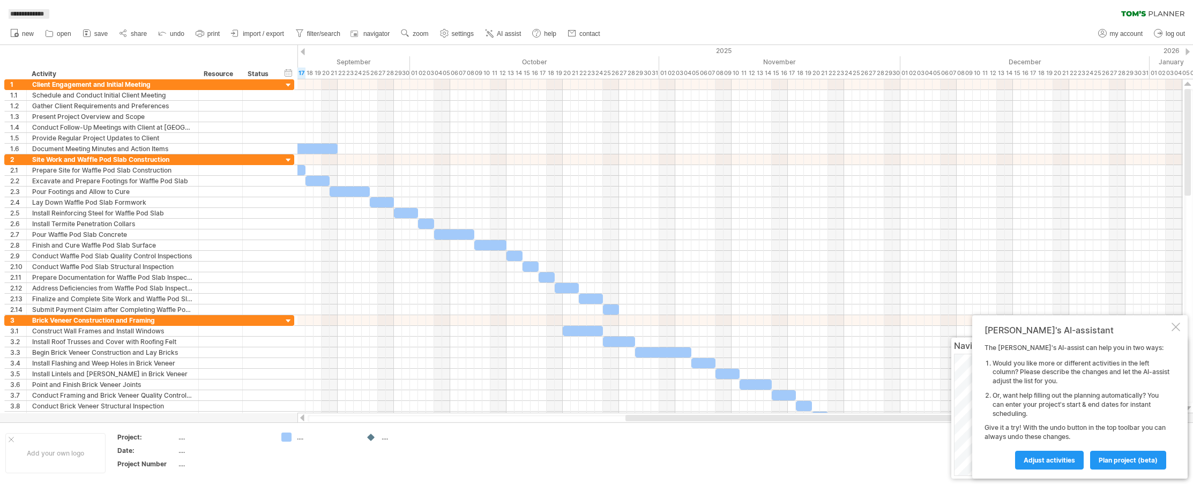
click at [49, 14] on span "**********" at bounding box center [27, 14] width 44 height 10
click at [385, 439] on div "...." at bounding box center [410, 436] width 58 height 9
click at [457, 33] on span "settings" at bounding box center [463, 34] width 22 height 8
select select "******"
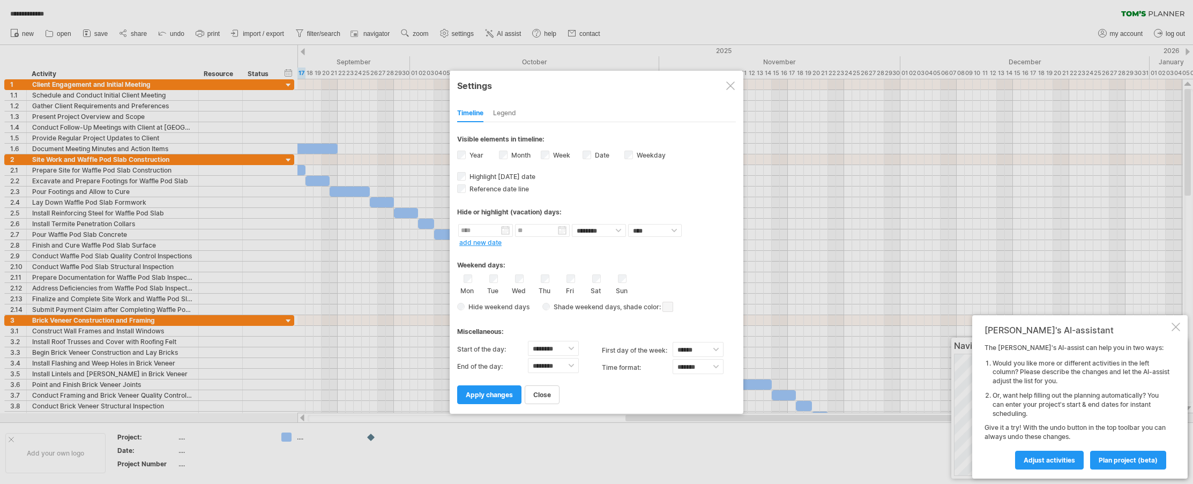
click at [509, 111] on div "Legend" at bounding box center [504, 113] width 23 height 17
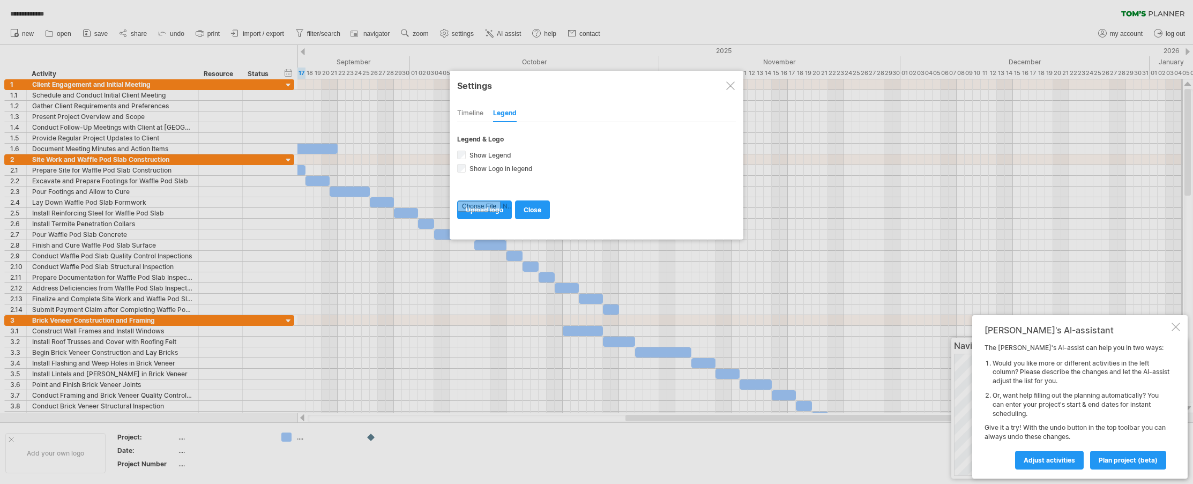
click at [511, 31] on div at bounding box center [596, 242] width 1193 height 484
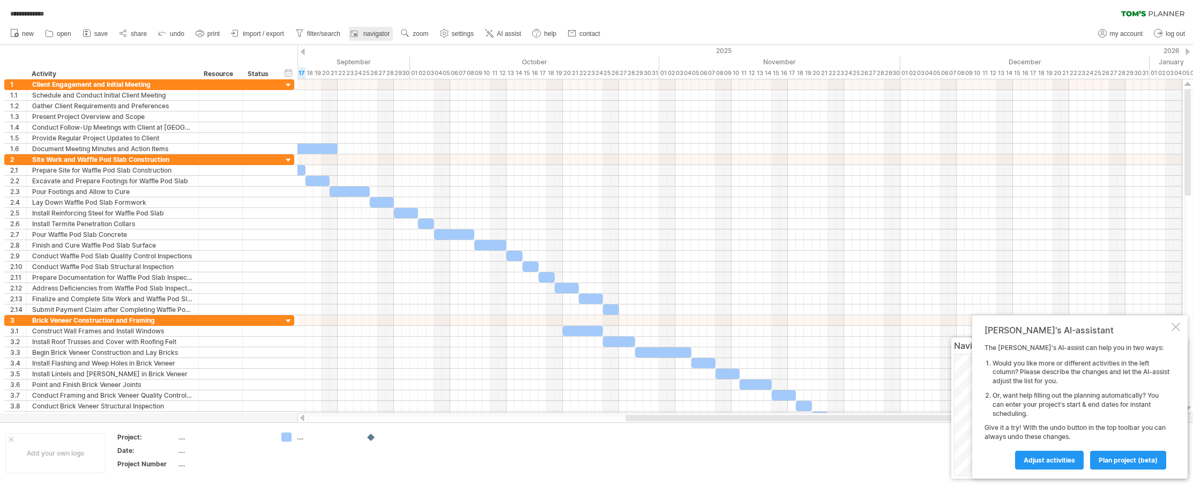
click at [379, 32] on span "navigator" at bounding box center [376, 34] width 26 height 8
click at [545, 32] on link "help" at bounding box center [544, 34] width 30 height 14
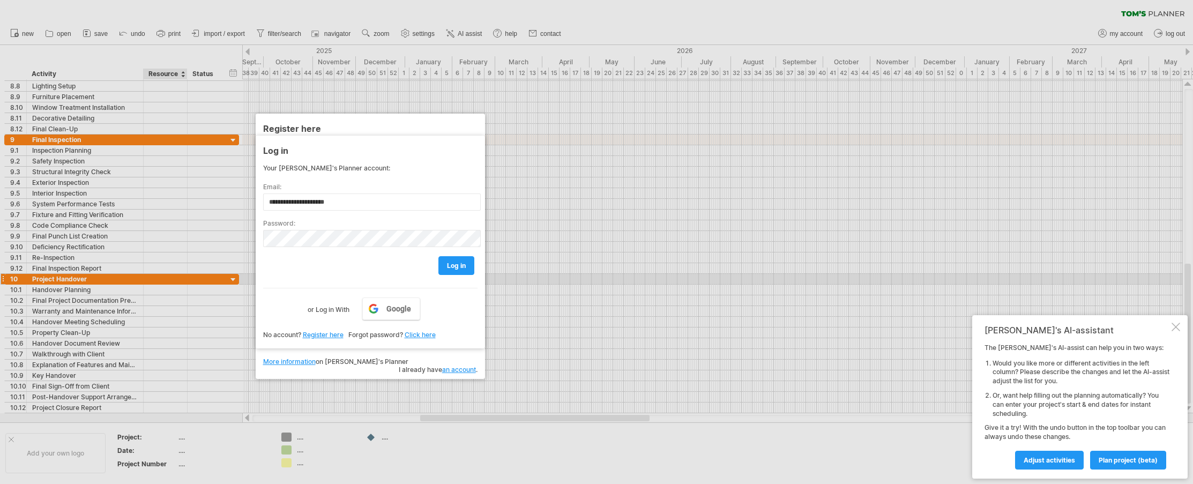
click at [163, 279] on div at bounding box center [596, 242] width 1193 height 484
click at [167, 197] on div at bounding box center [596, 242] width 1193 height 484
